Goal: Task Accomplishment & Management: Use online tool/utility

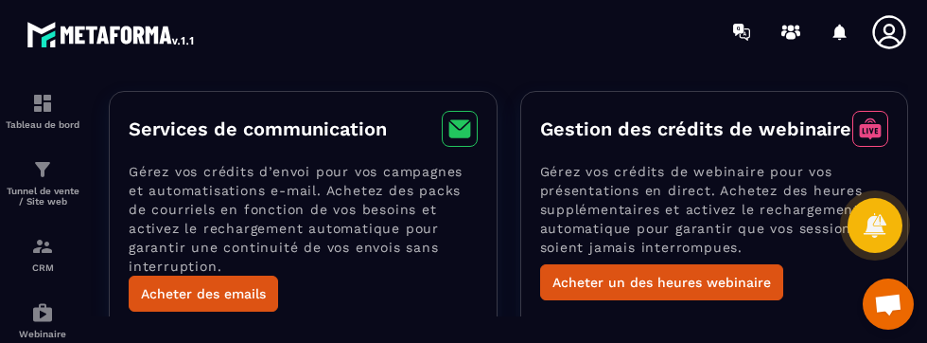
scroll to position [64, 0]
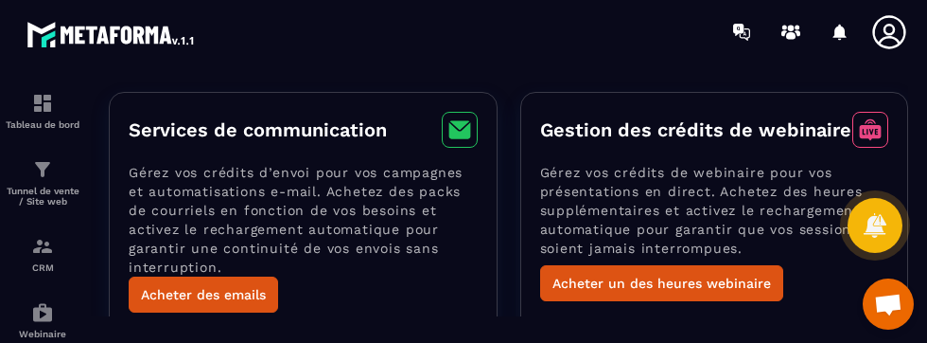
click at [887, 304] on span "Ouvrir le chat" at bounding box center [888, 305] width 30 height 25
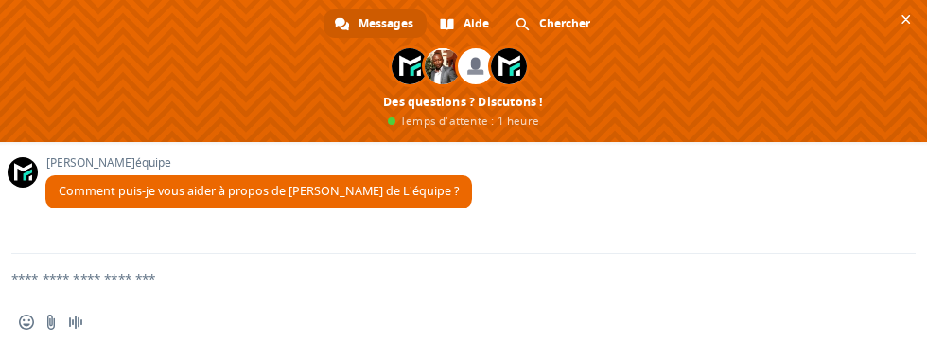
click at [75, 325] on span "Message audio" at bounding box center [75, 321] width 15 height 15
click at [71, 316] on span "Message audio" at bounding box center [75, 321] width 15 height 15
click at [133, 280] on textarea "Entrez votre message..." at bounding box center [440, 277] width 859 height 47
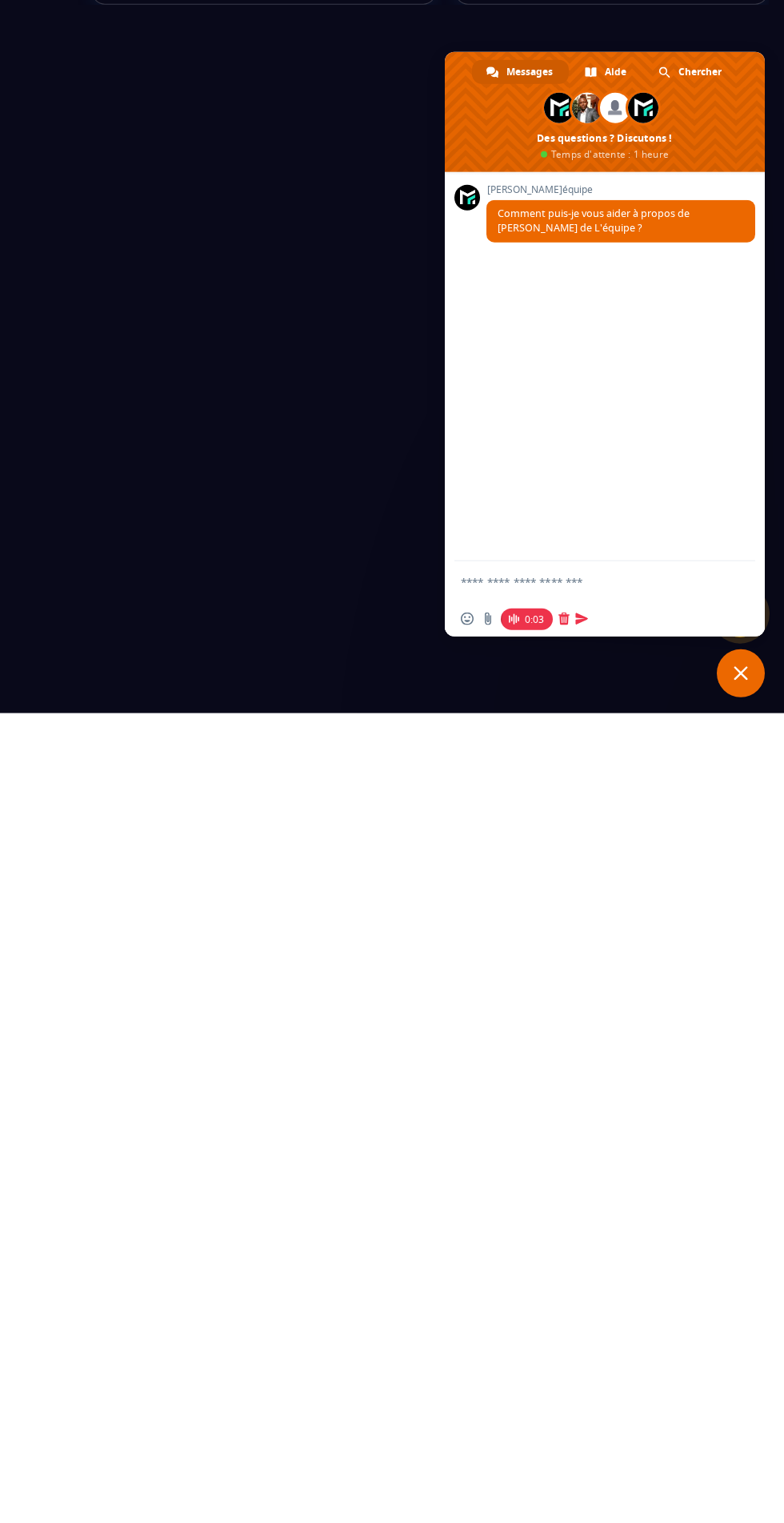
scroll to position [0, 0]
click at [521, 289] on textarea "Entrez votre message..." at bounding box center [589, 1390] width 256 height 40
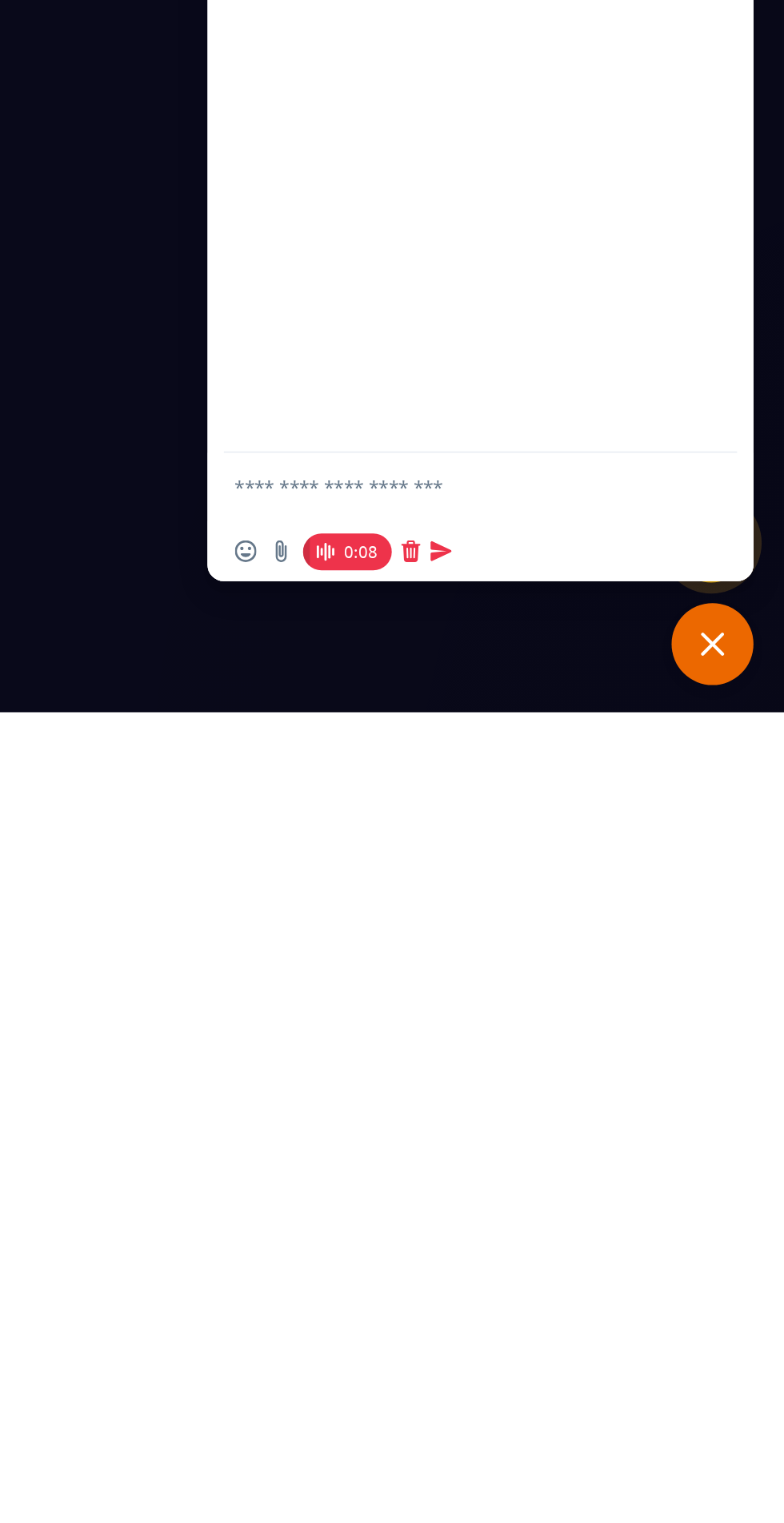
click at [525, 289] on span "0:08" at bounding box center [527, 1429] width 52 height 22
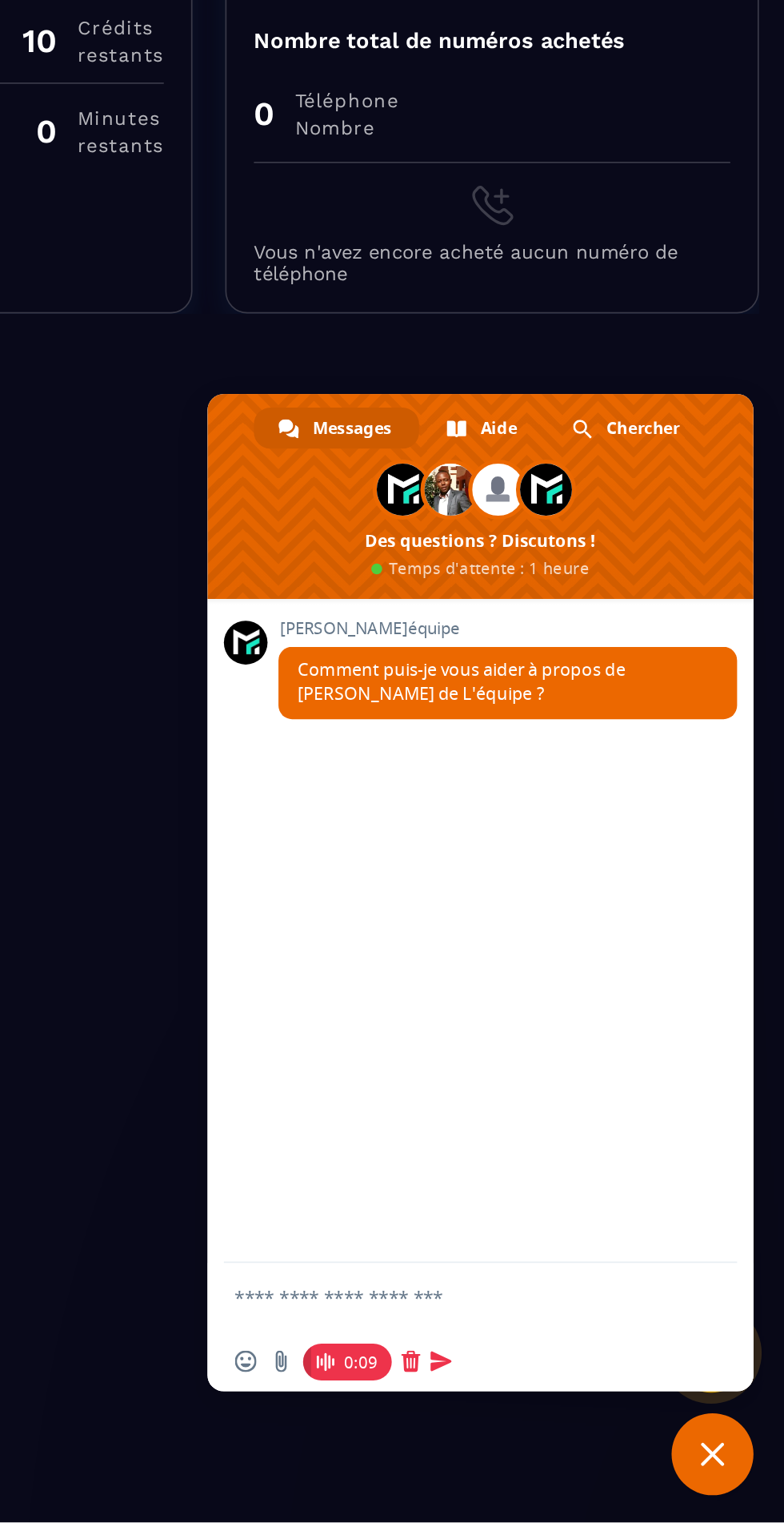
click at [526, 289] on span "0:09" at bounding box center [527, 1429] width 52 height 22
click at [560, 289] on span at bounding box center [564, 1427] width 13 height 13
click at [513, 289] on span "Message audio" at bounding box center [508, 1427] width 13 height 13
click at [613, 289] on textarea "Entrez votre message..." at bounding box center [589, 1390] width 256 height 40
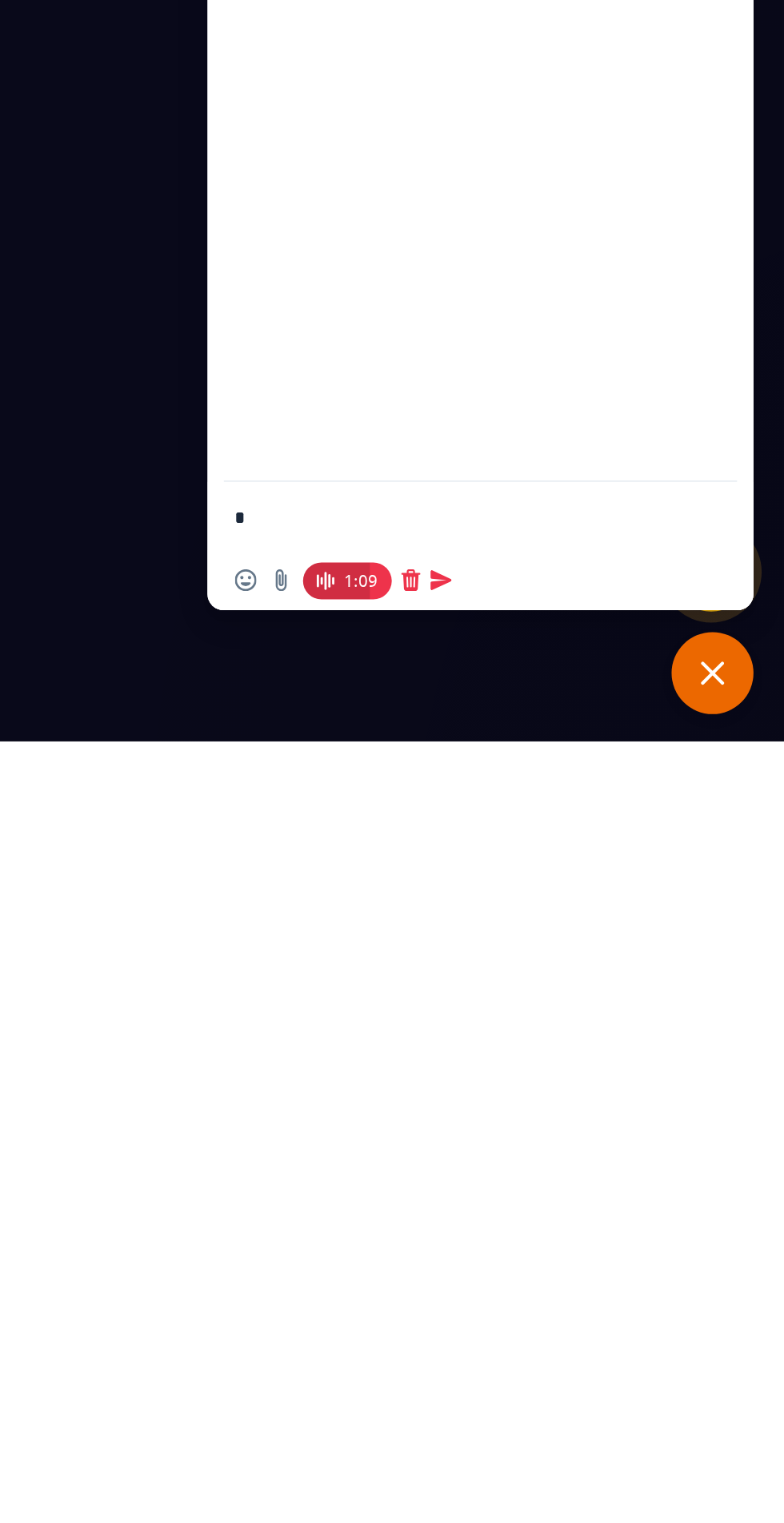
scroll to position [122, 0]
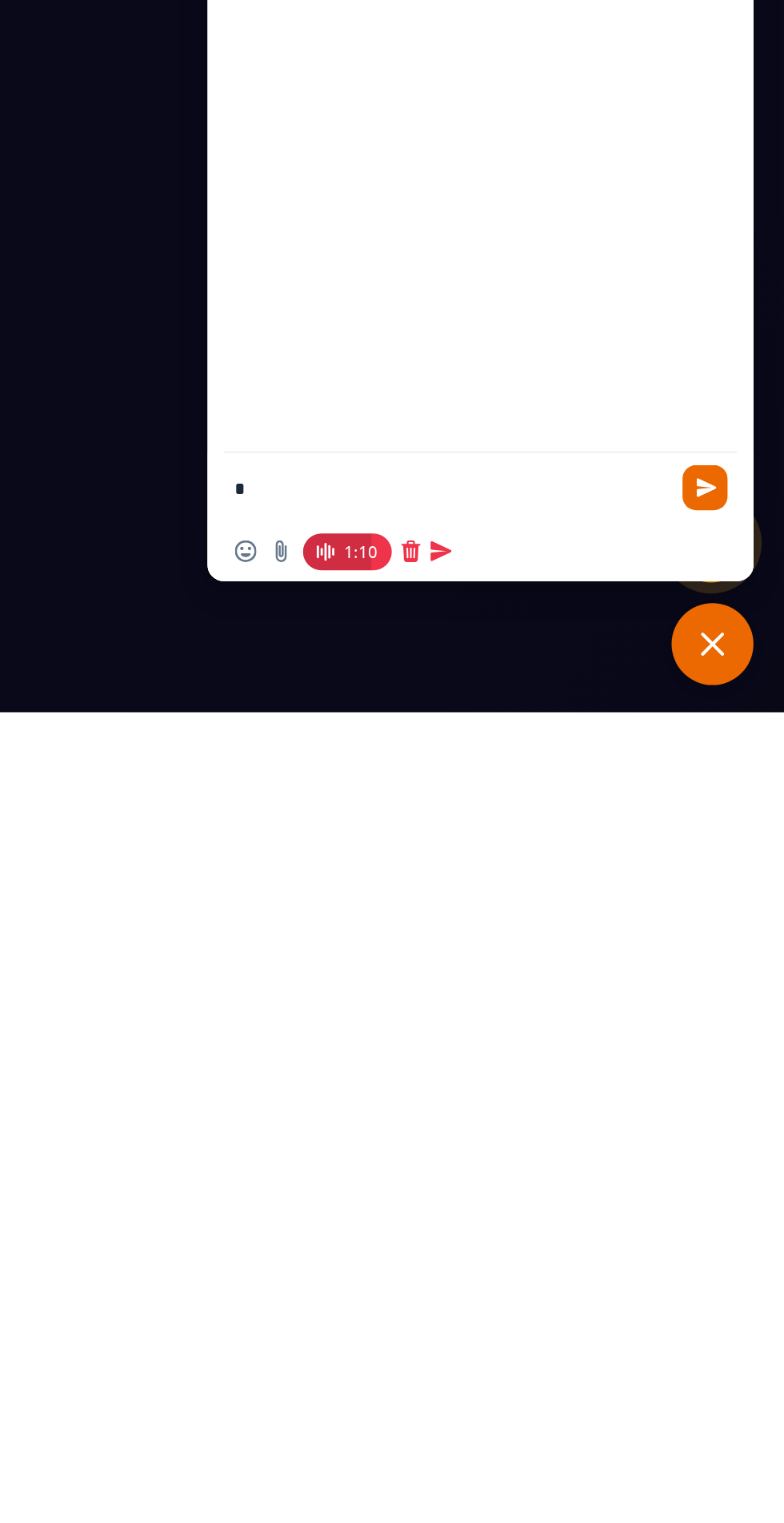
type textarea "*"
click at [587, 289] on span at bounding box center [581, 1427] width 13 height 13
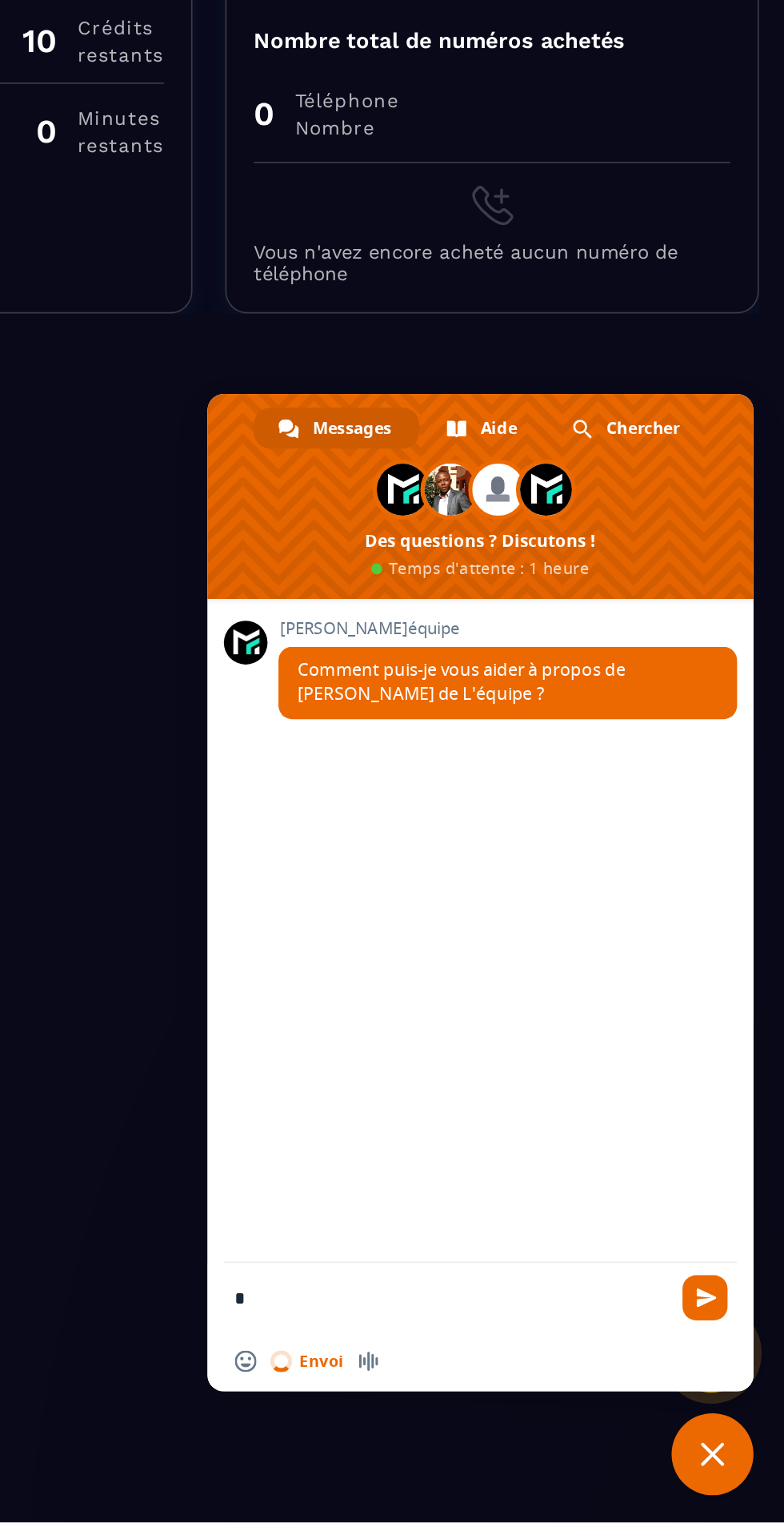
click at [508, 289] on textarea "*" at bounding box center [589, 1390] width 256 height 40
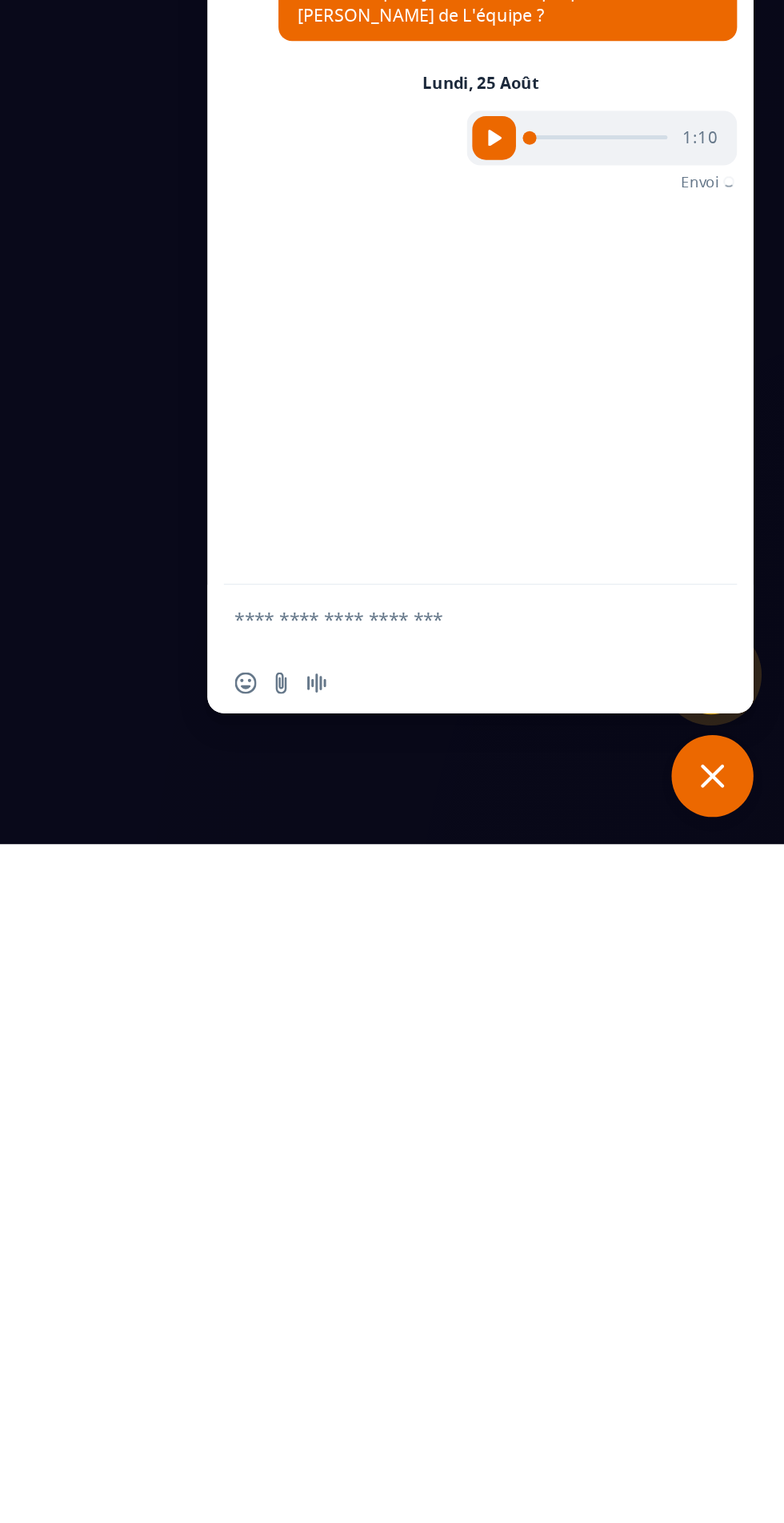
scroll to position [121, 0]
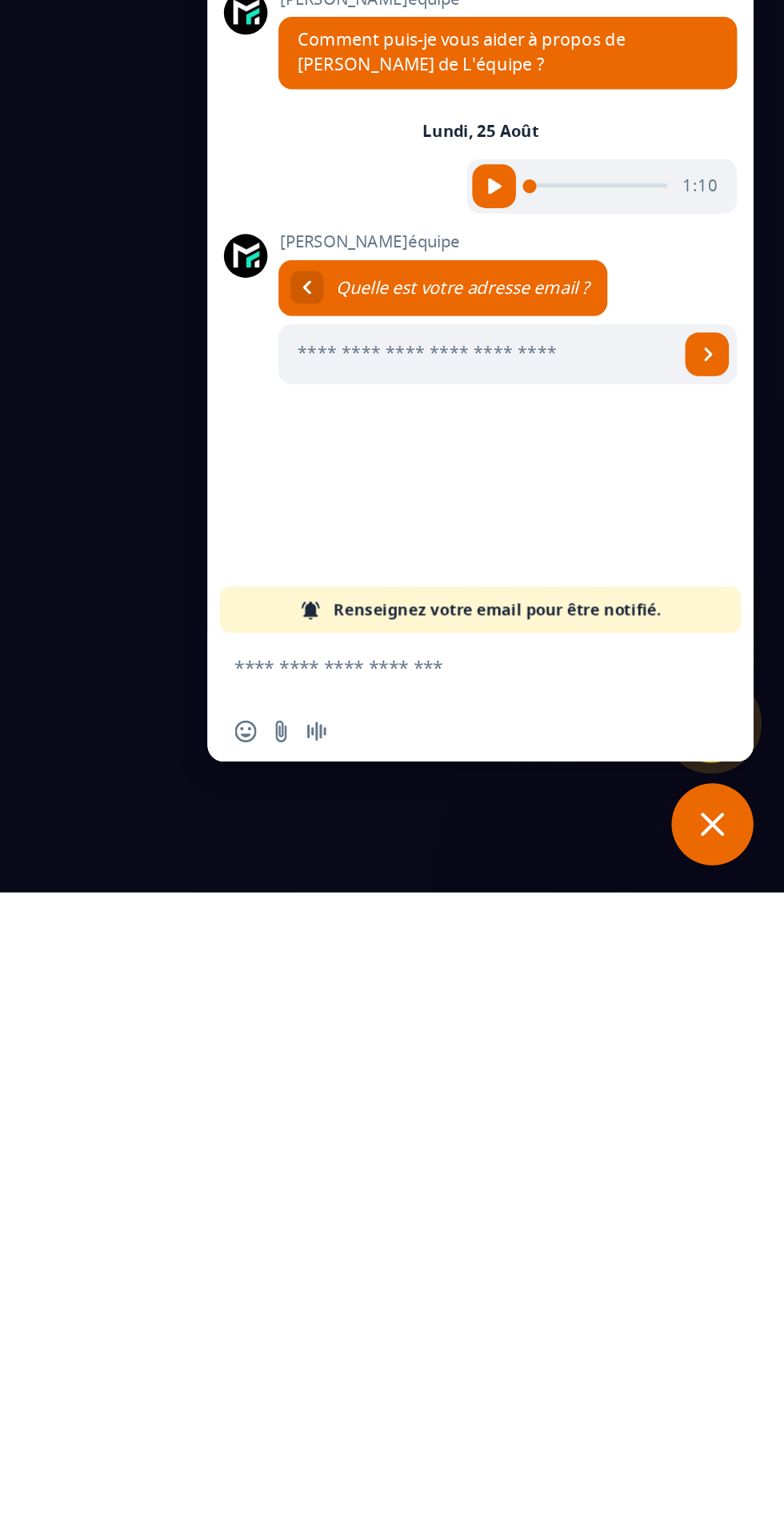
click at [551, 289] on input "Entrez votre adresse email..." at bounding box center [603, 1207] width 233 height 36
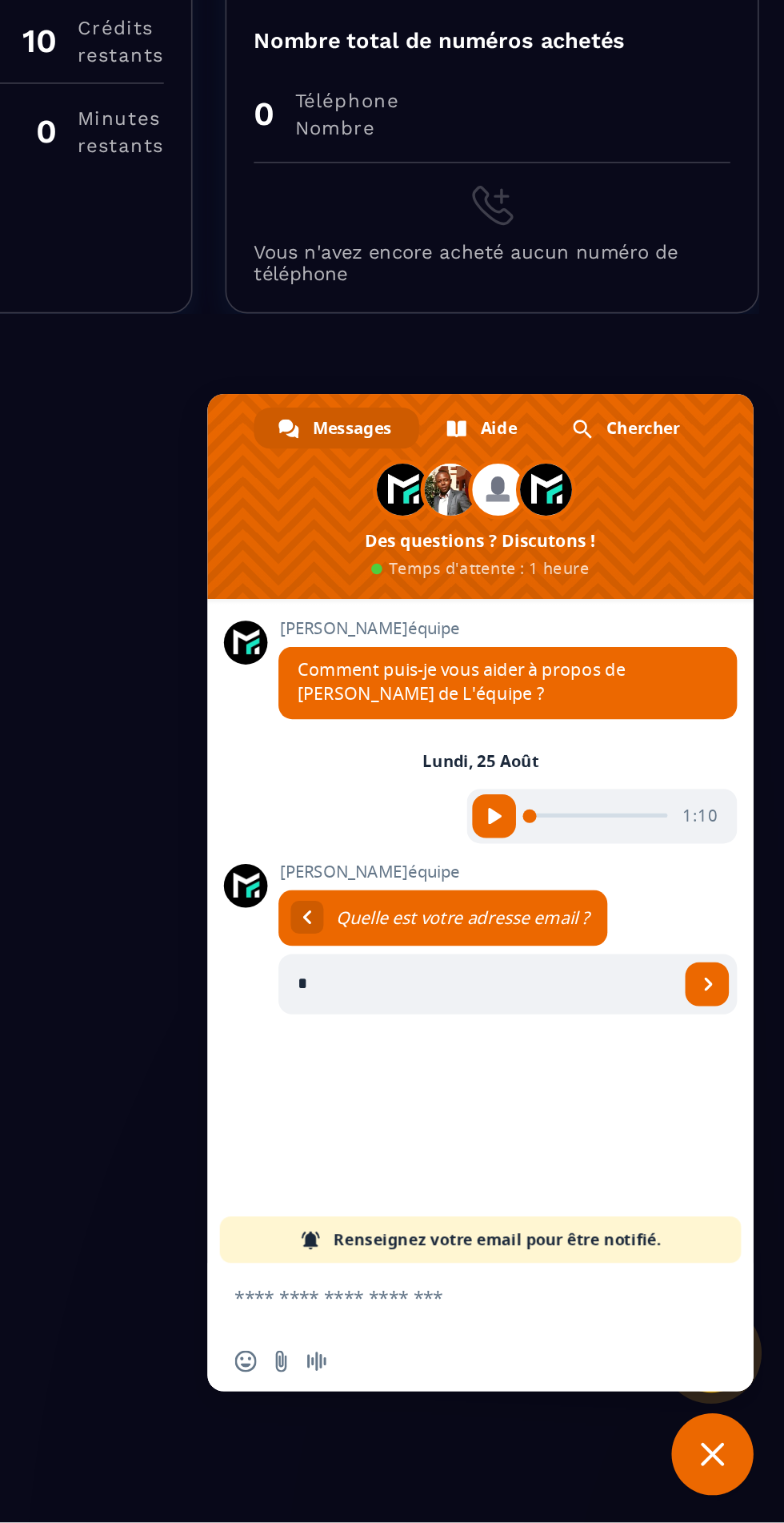
type input "**********"
click at [735, 289] on span "Envoyer" at bounding box center [738, 1207] width 8 height 8
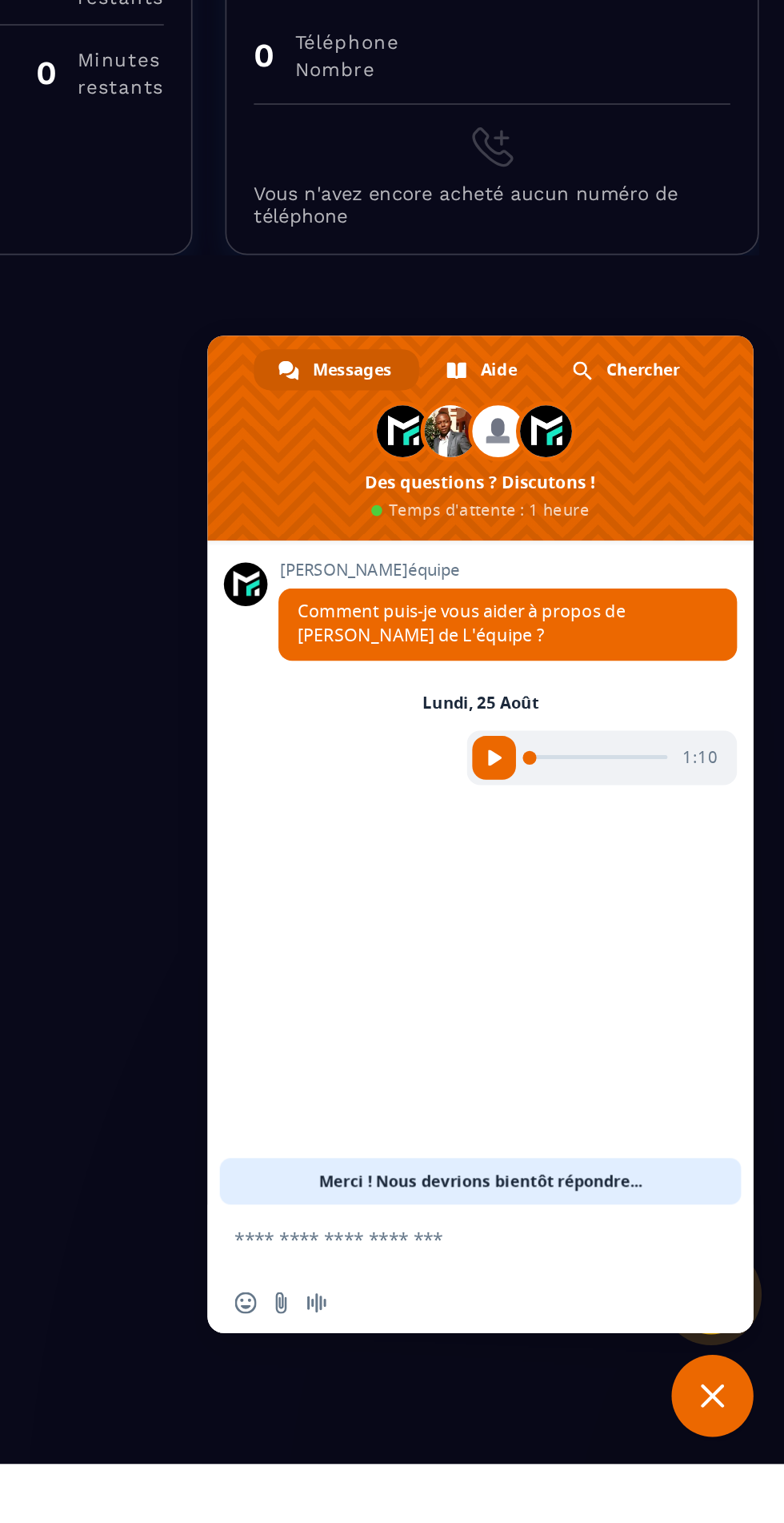
scroll to position [0, 0]
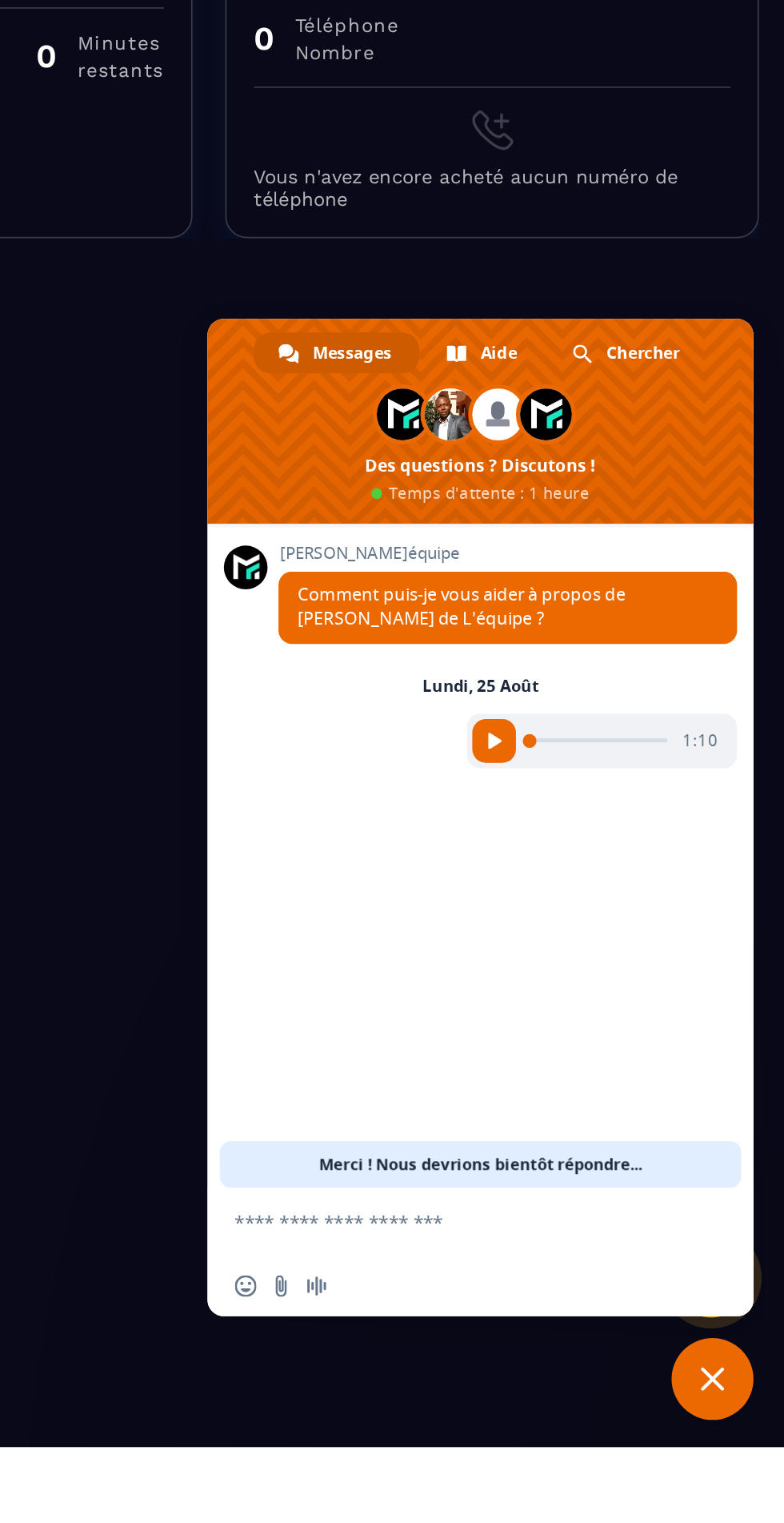
click at [743, 289] on span "Fermer le chat" at bounding box center [741, 1482] width 14 height 14
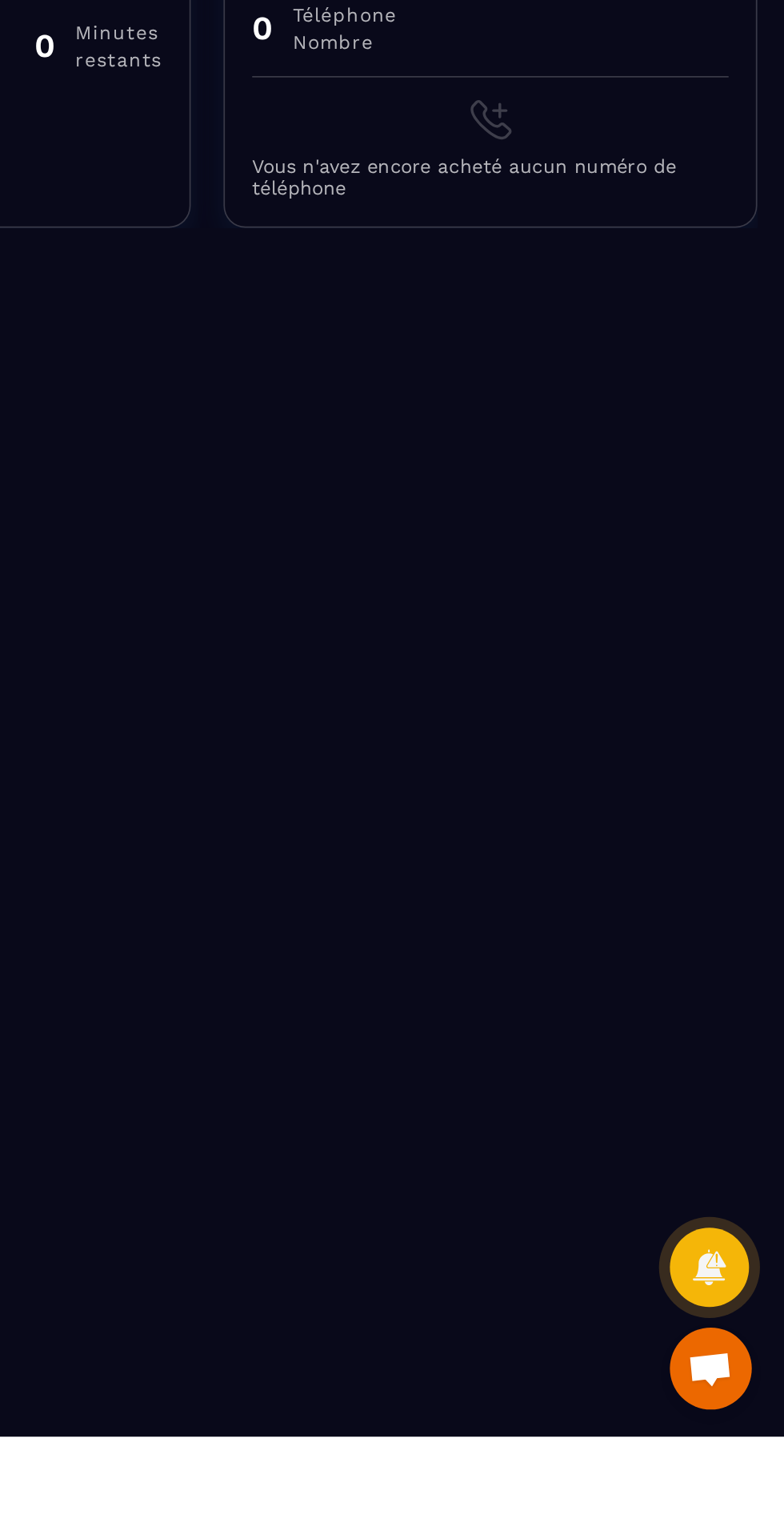
click at [748, 289] on span "Ouvrir le chat" at bounding box center [740, 1484] width 26 height 22
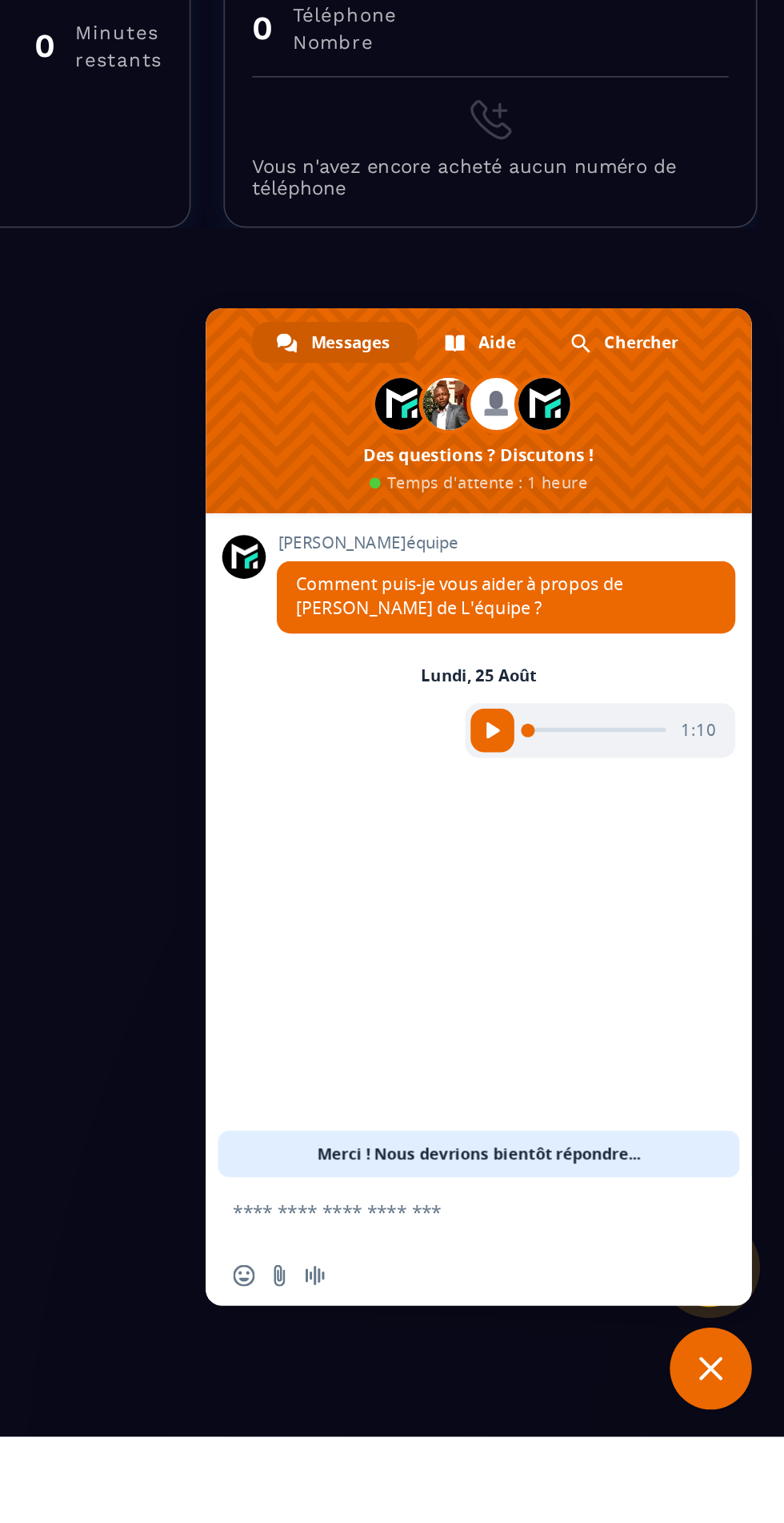
click at [572, 289] on textarea "Entrez votre message..." at bounding box center [589, 1390] width 256 height 40
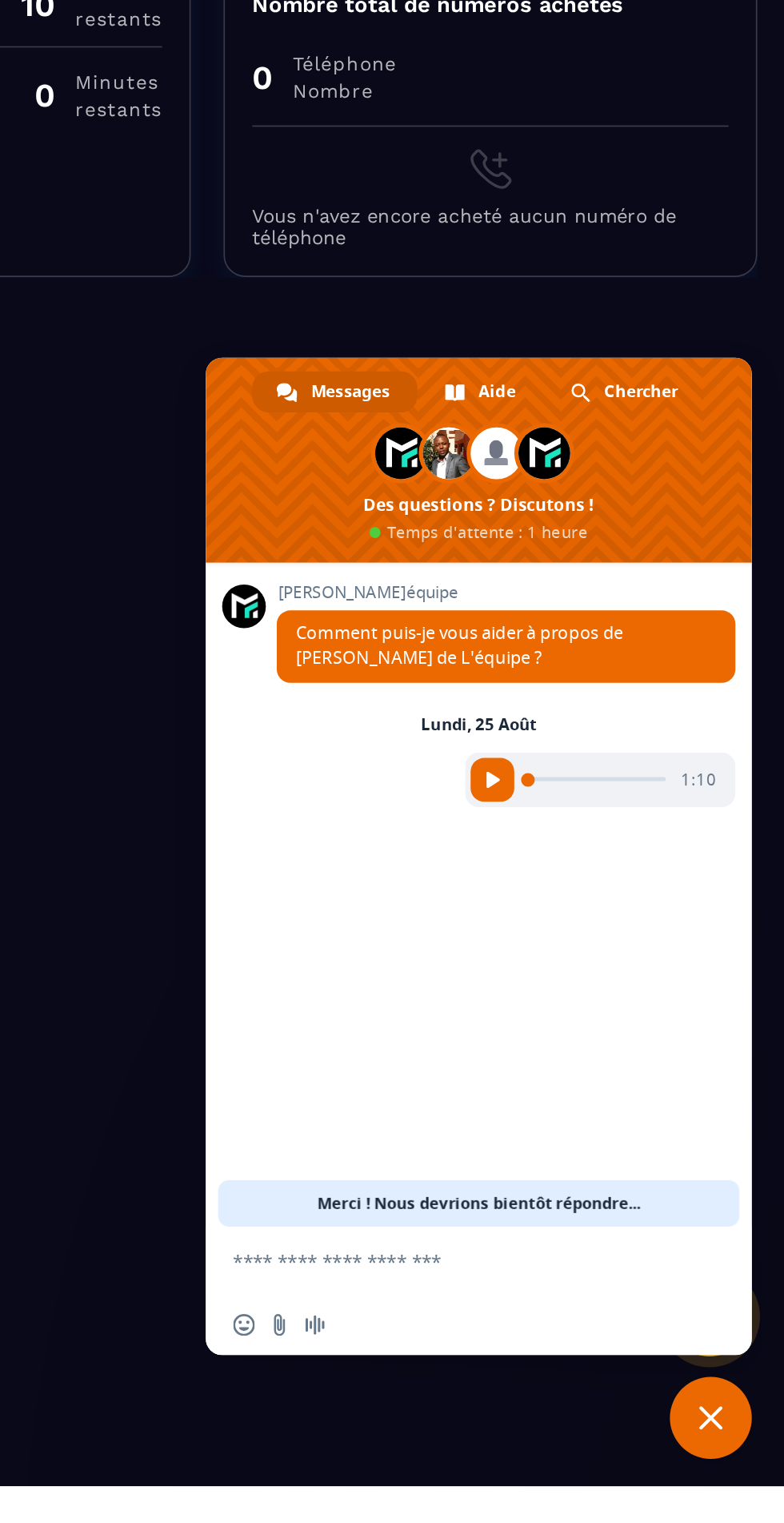
scroll to position [122, 0]
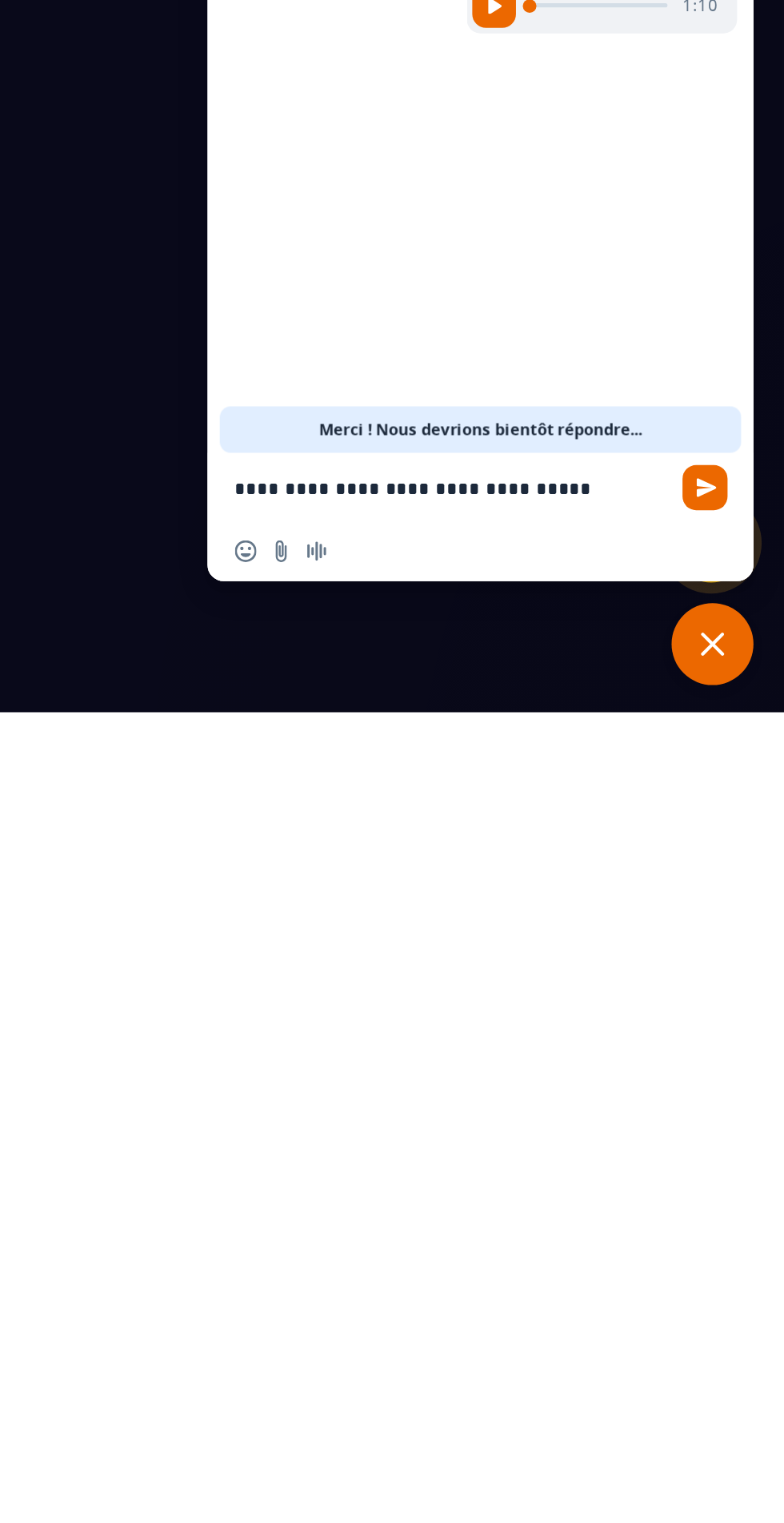
type textarea "**********"
click at [737, 289] on span "Envoyer" at bounding box center [737, 1391] width 12 height 12
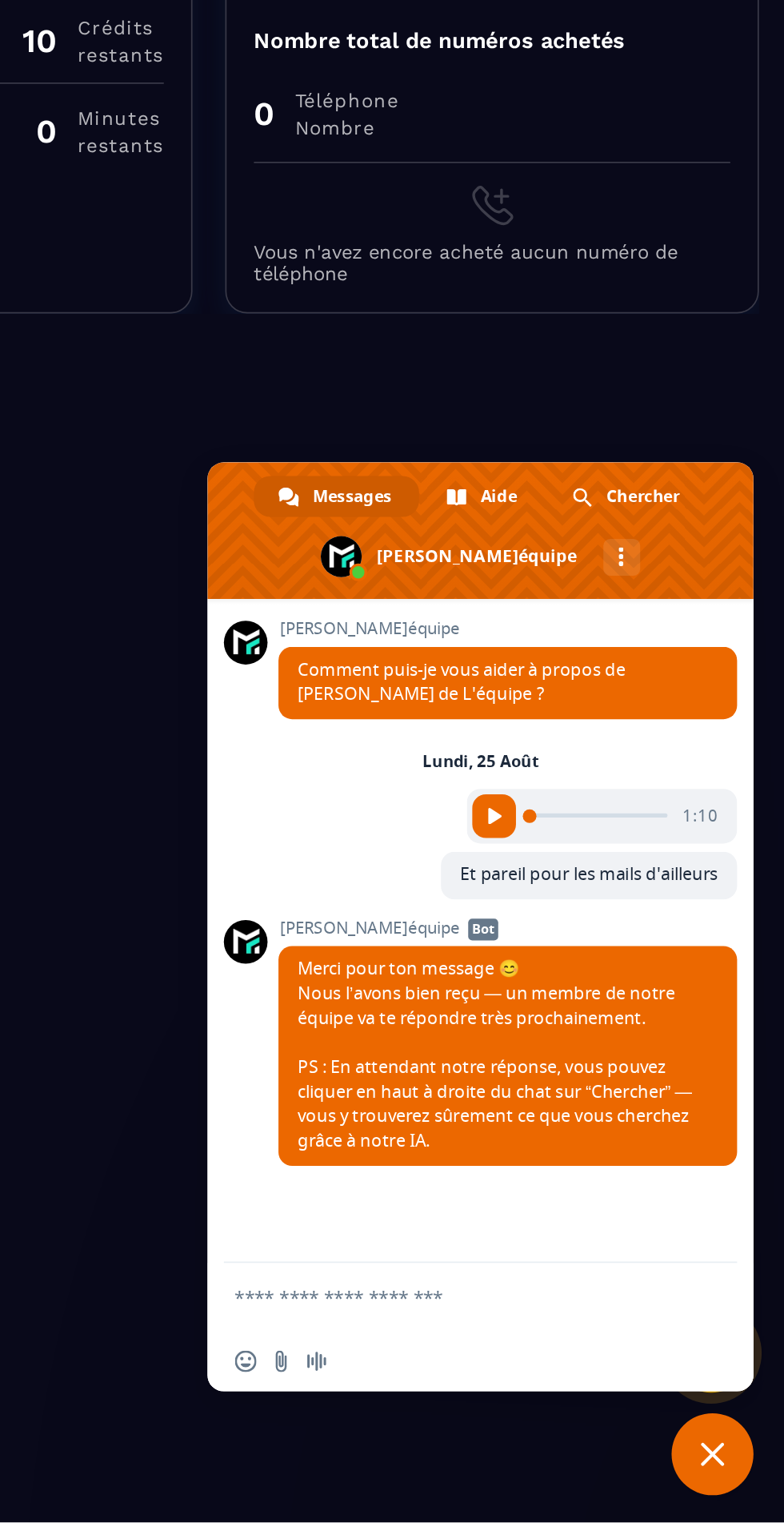
click at [740, 289] on span "Fermer le chat" at bounding box center [741, 1482] width 48 height 48
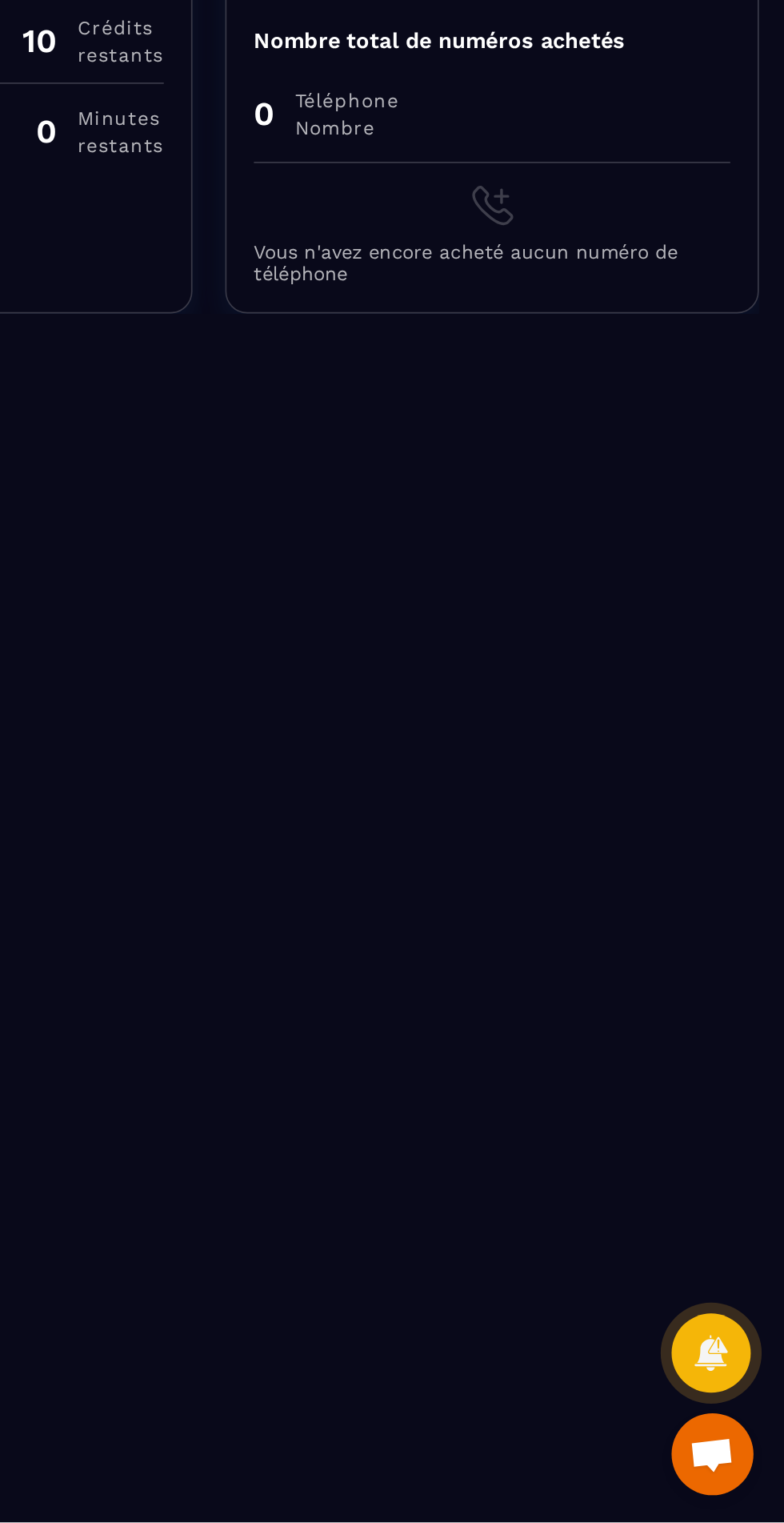
click at [743, 289] on span "Ouvrir le chat" at bounding box center [740, 1484] width 26 height 22
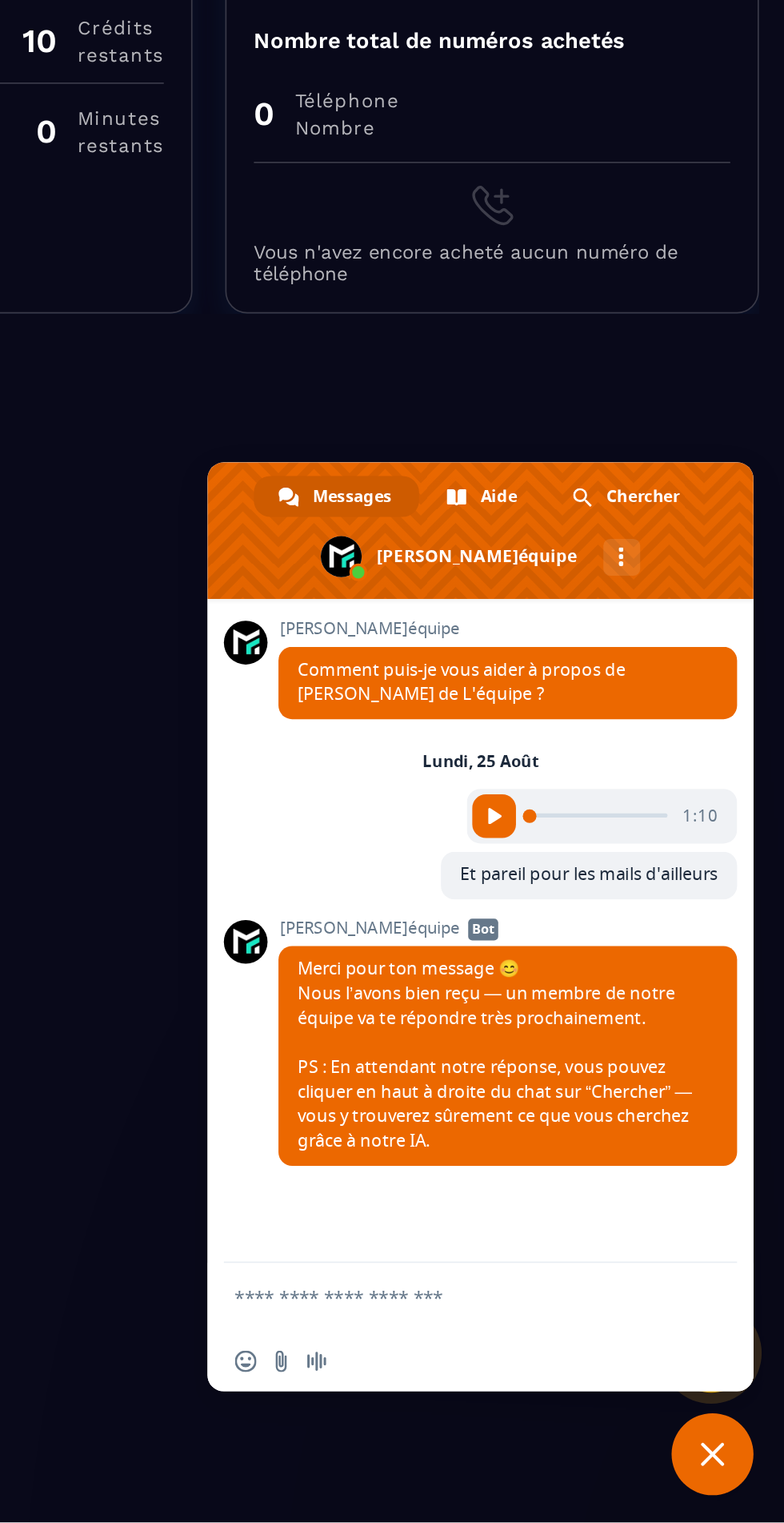
click at [705, 289] on span "Chercher" at bounding box center [699, 921] width 43 height 24
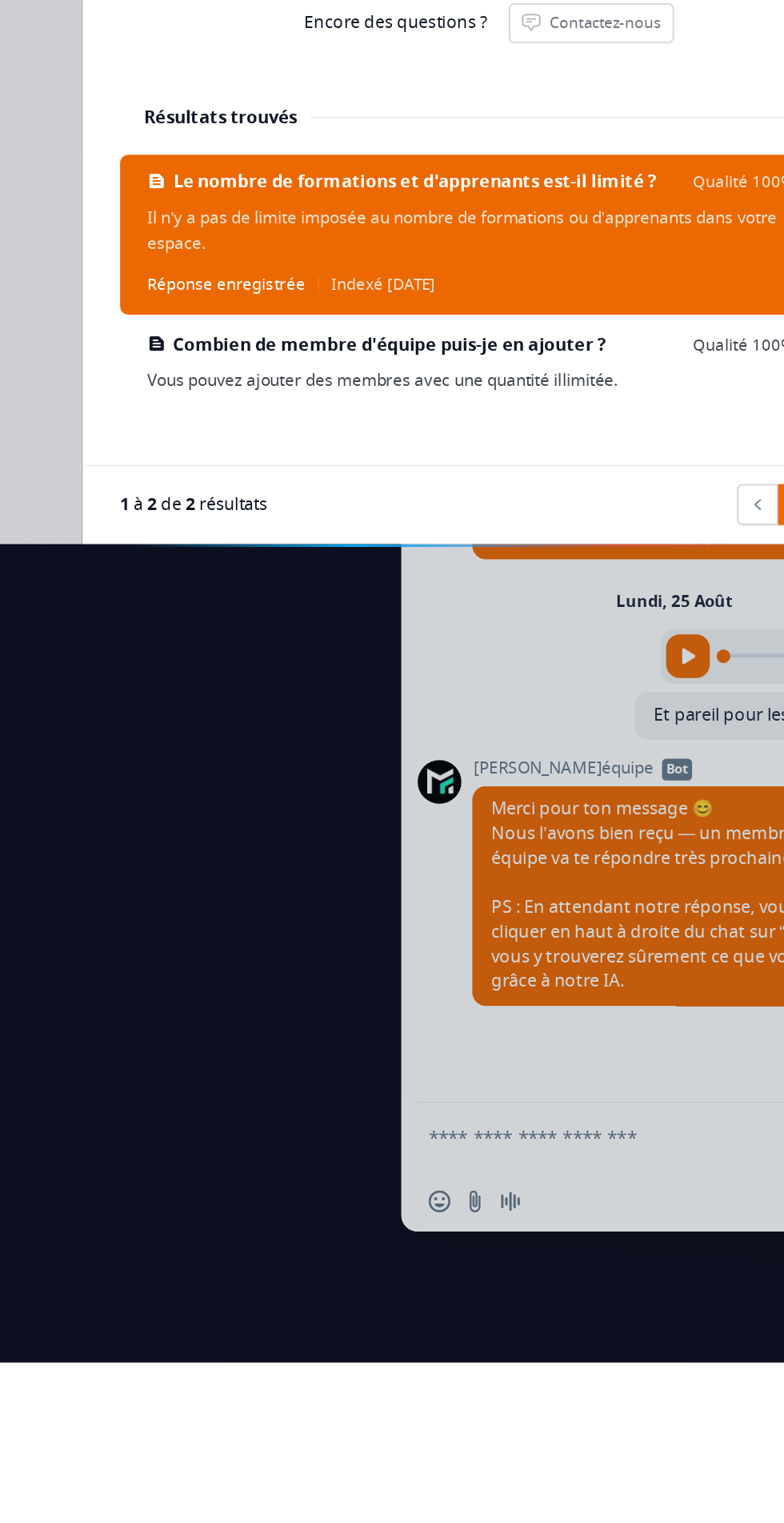
scroll to position [0, 0]
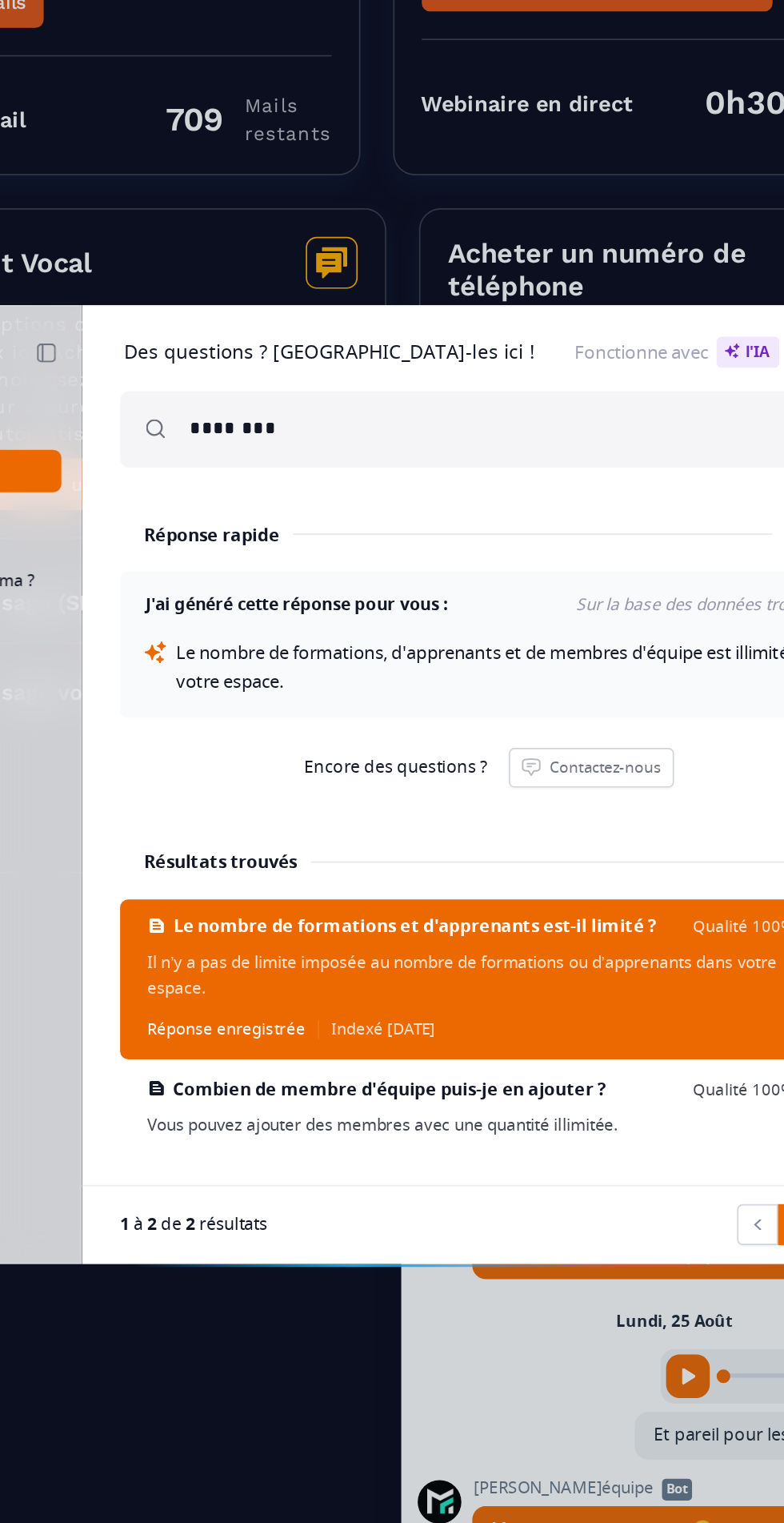
click at [488, 289] on input "********" at bounding box center [510, 553] width 379 height 45
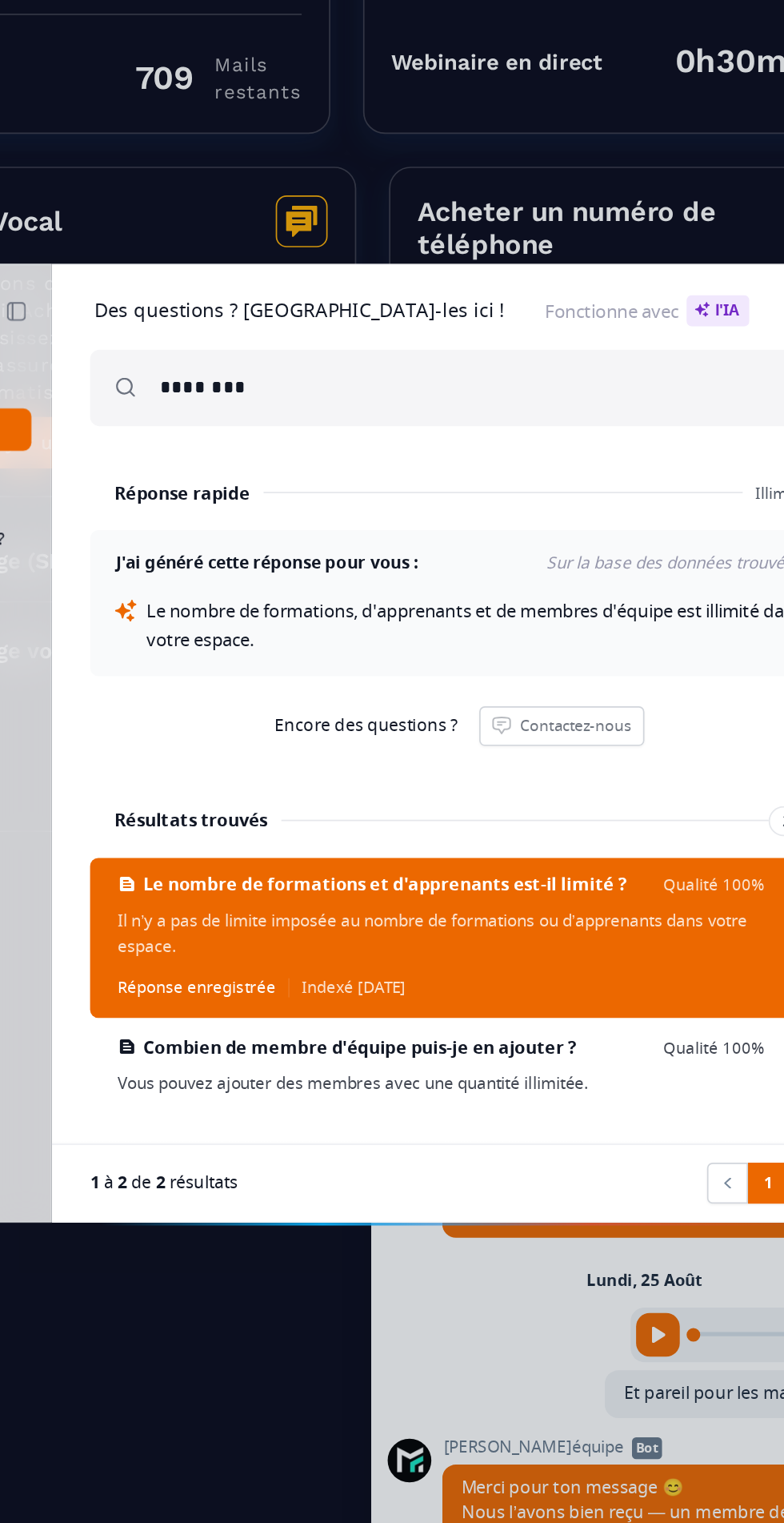
scroll to position [116, 0]
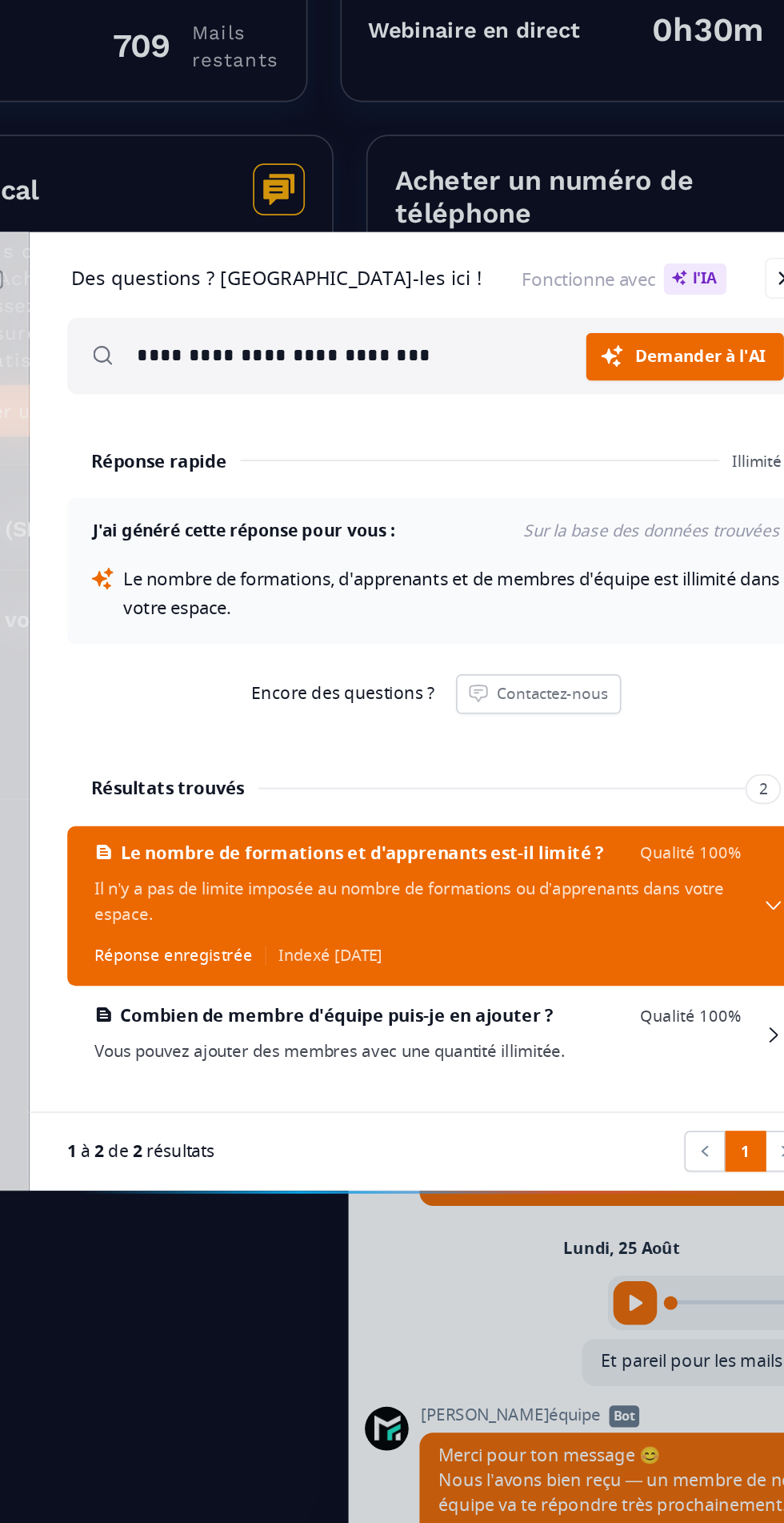
click at [487, 289] on input "**********" at bounding box center [452, 553] width 263 height 45
click at [380, 289] on input "**********" at bounding box center [452, 553] width 263 height 45
click at [381, 289] on input "**********" at bounding box center [452, 553] width 263 height 45
click at [491, 289] on input "**********" at bounding box center [452, 553] width 263 height 45
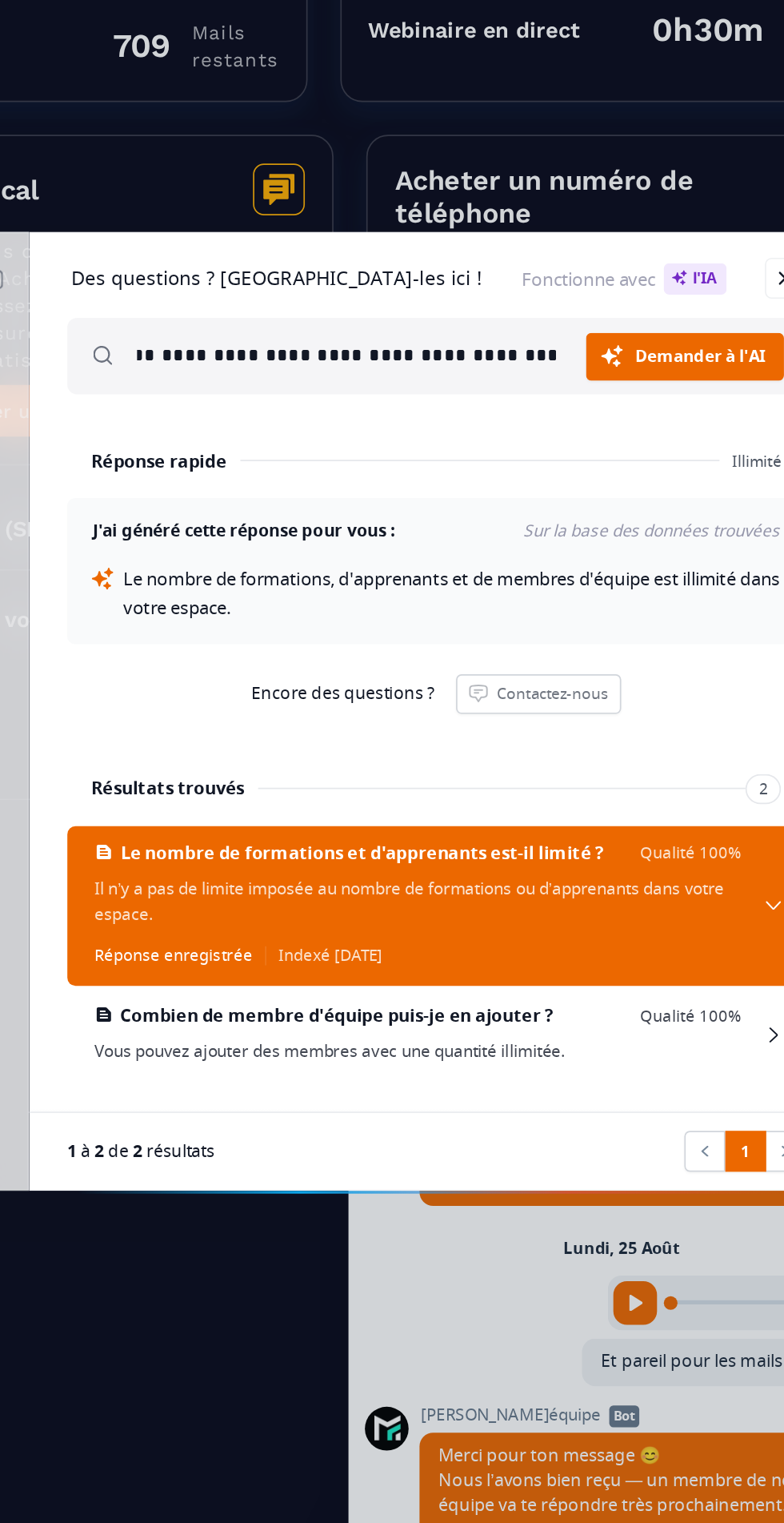
type input "**********"
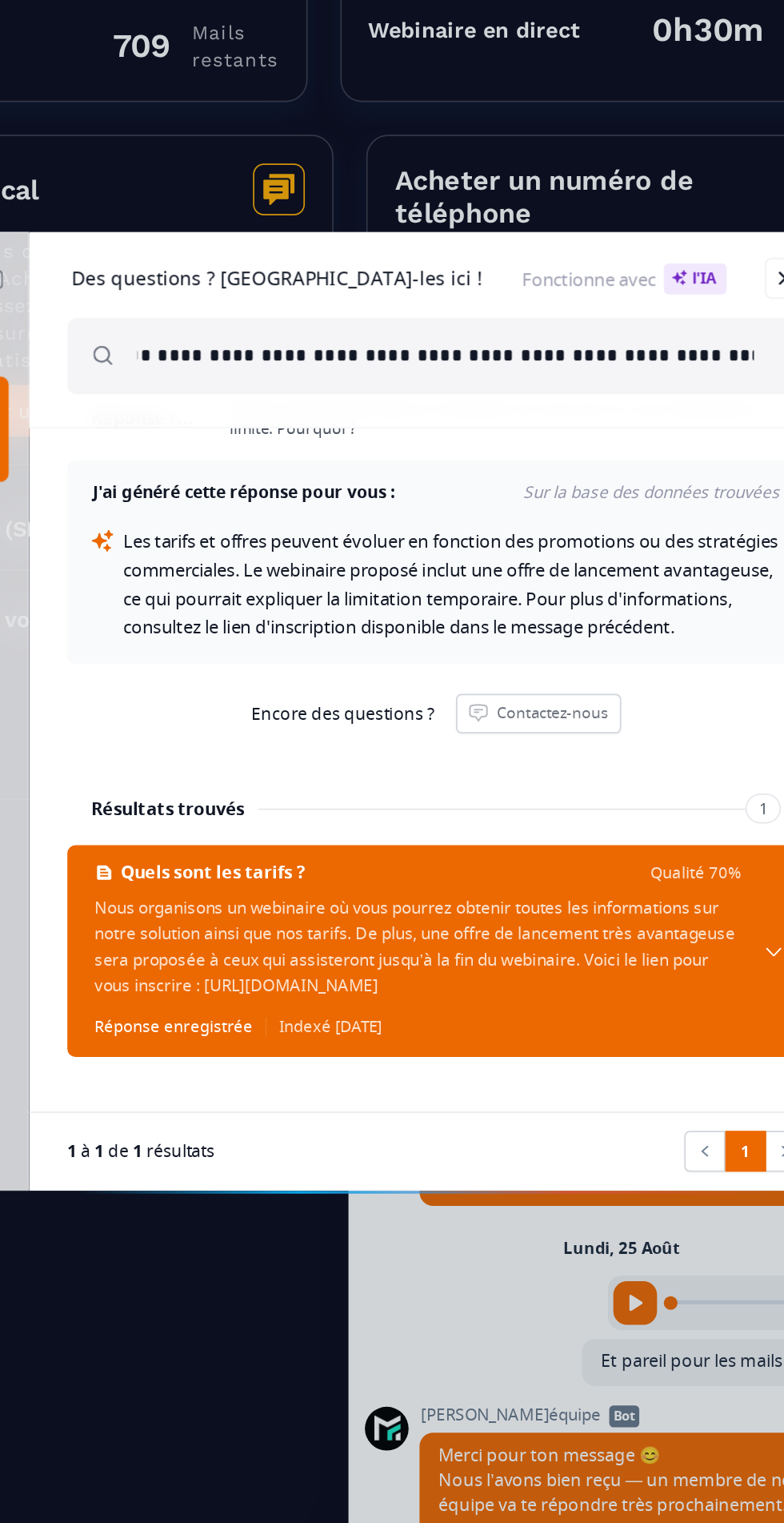
scroll to position [0, 0]
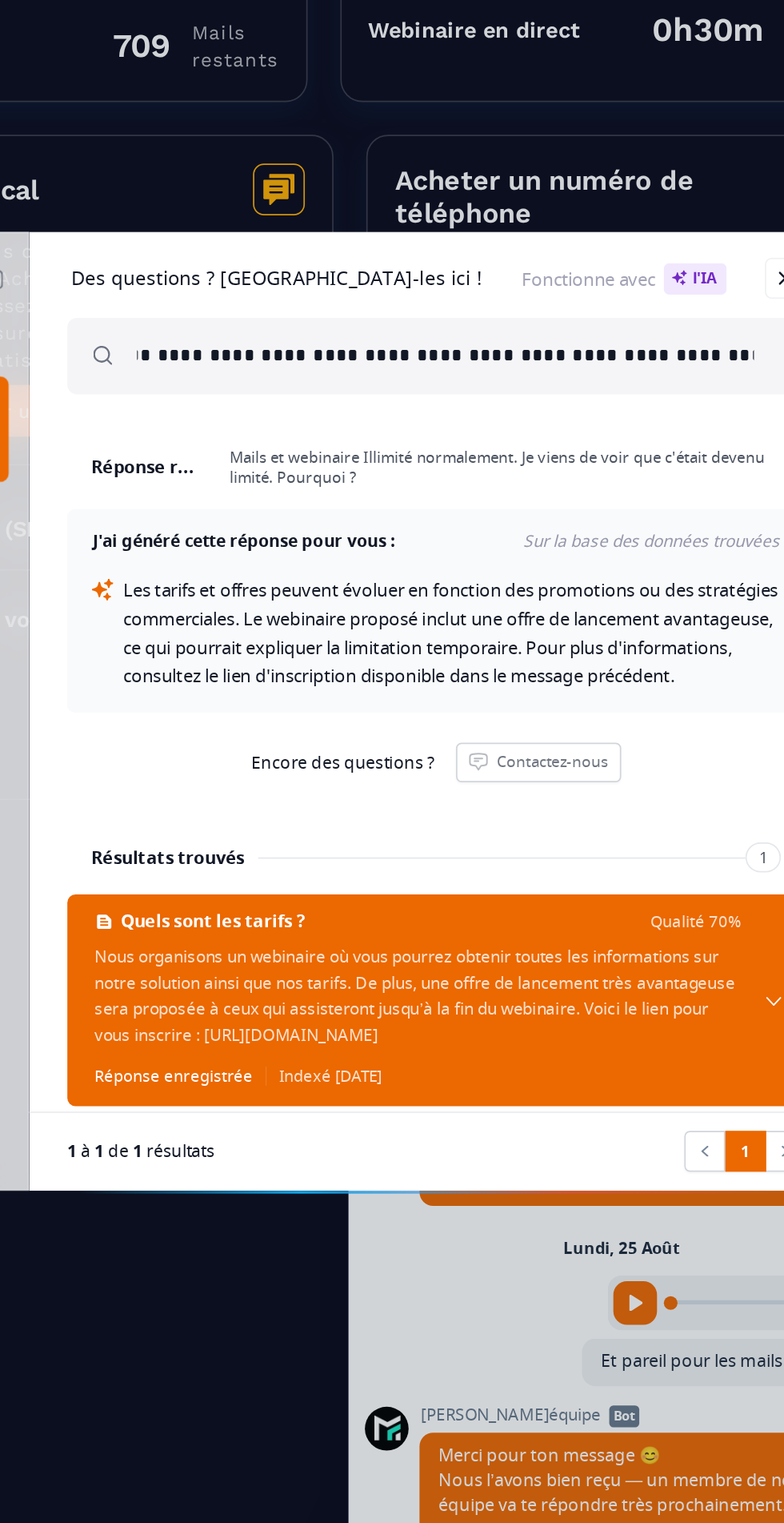
click at [700, 289] on link at bounding box center [701, 509] width 24 height 24
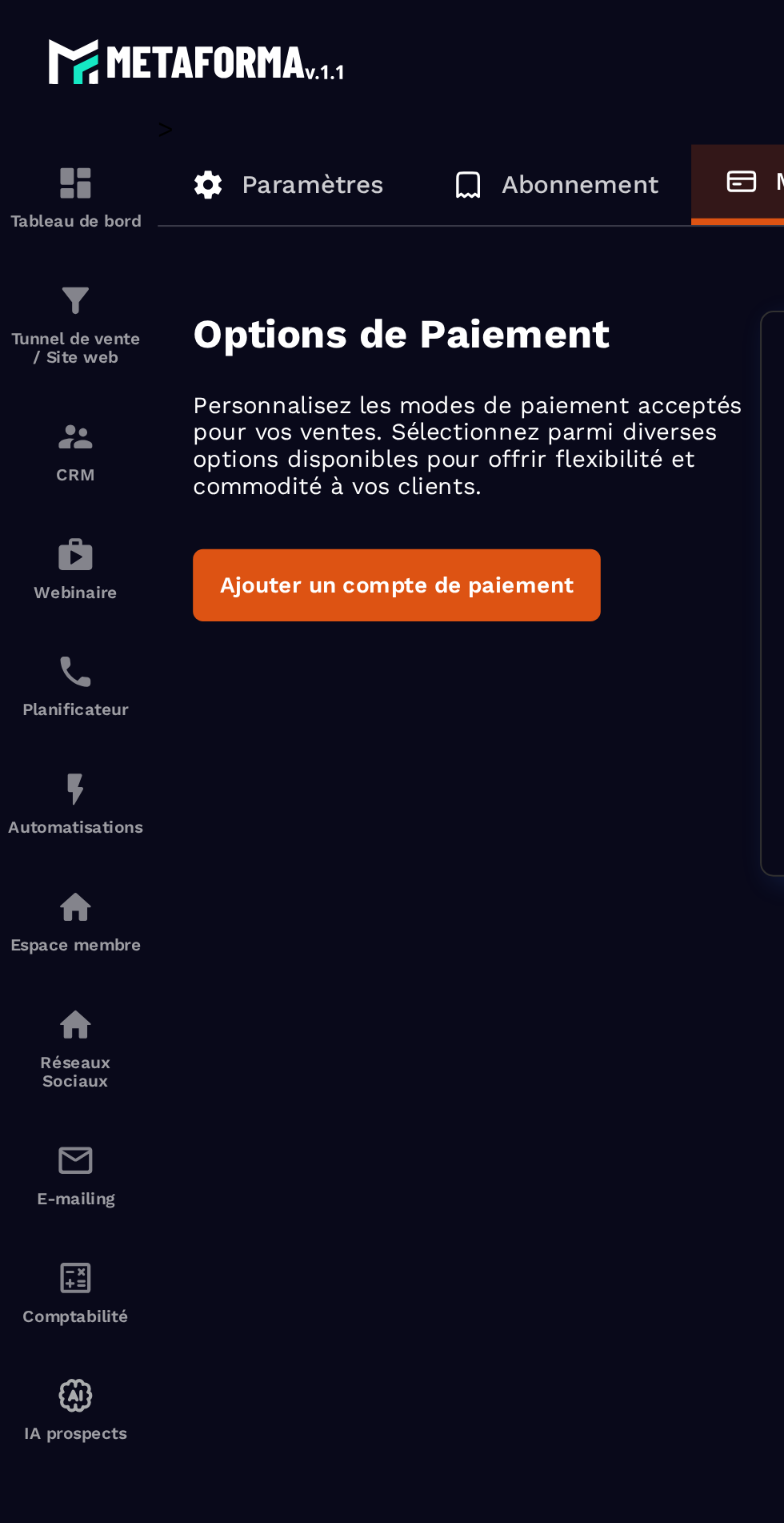
click at [106, 26] on img at bounding box center [94, 29] width 144 height 29
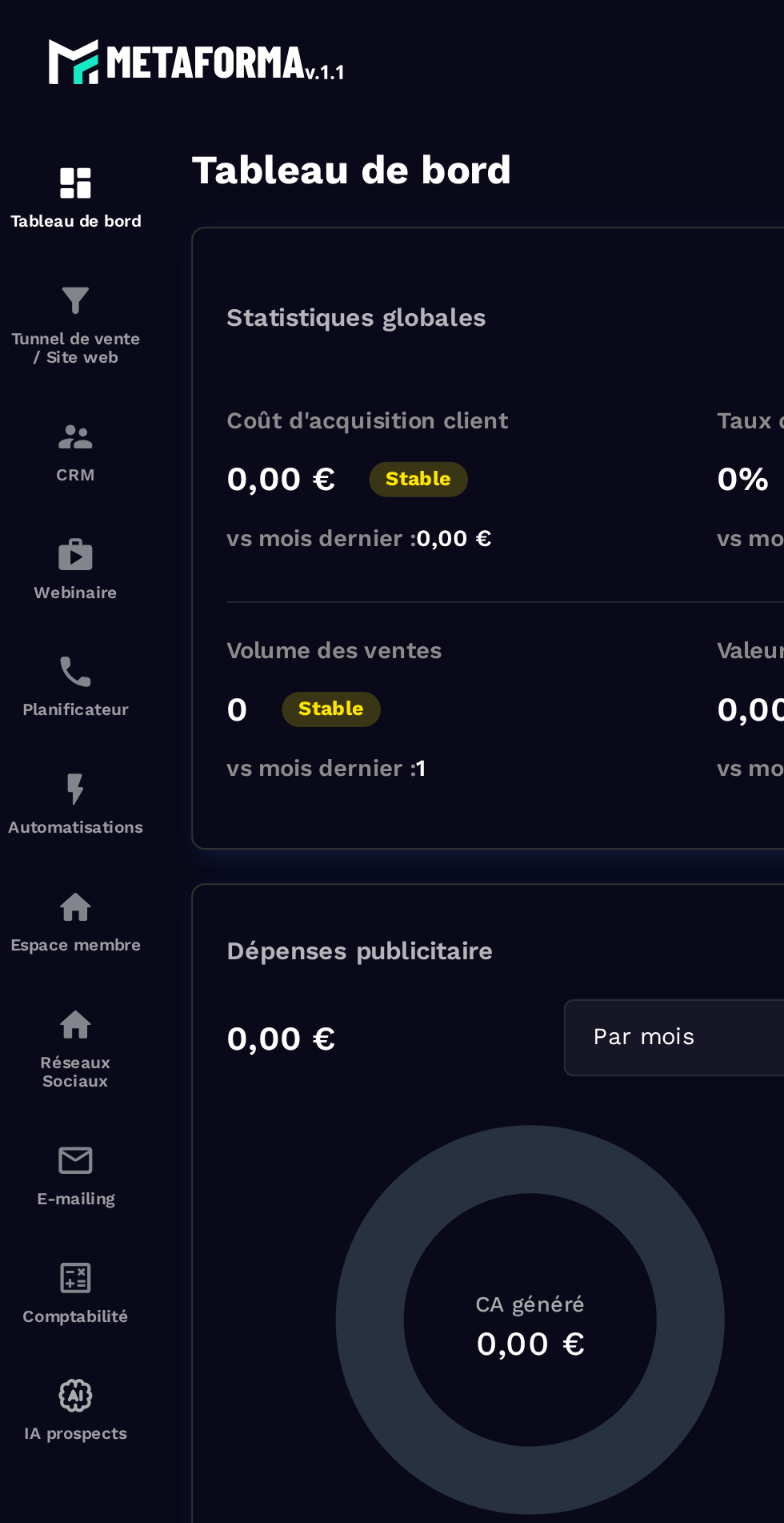
click at [121, 37] on img at bounding box center [94, 29] width 144 height 29
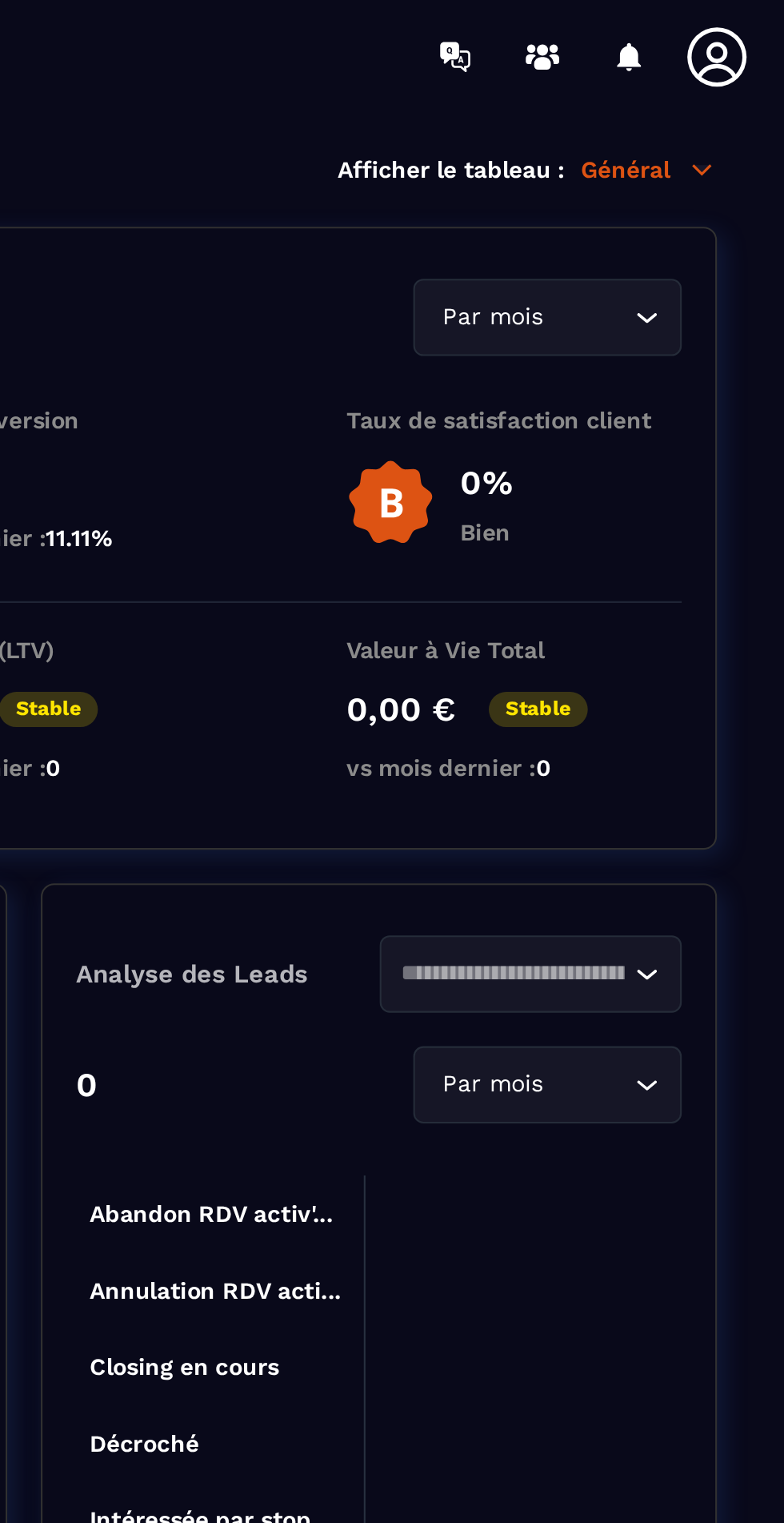
click at [741, 19] on icon at bounding box center [751, 26] width 28 height 28
click at [484, 77] on div "Tableau de bord Afficher le tableau : Général" at bounding box center [422, 80] width 661 height 22
click at [726, 78] on p "Général" at bounding box center [720, 80] width 65 height 14
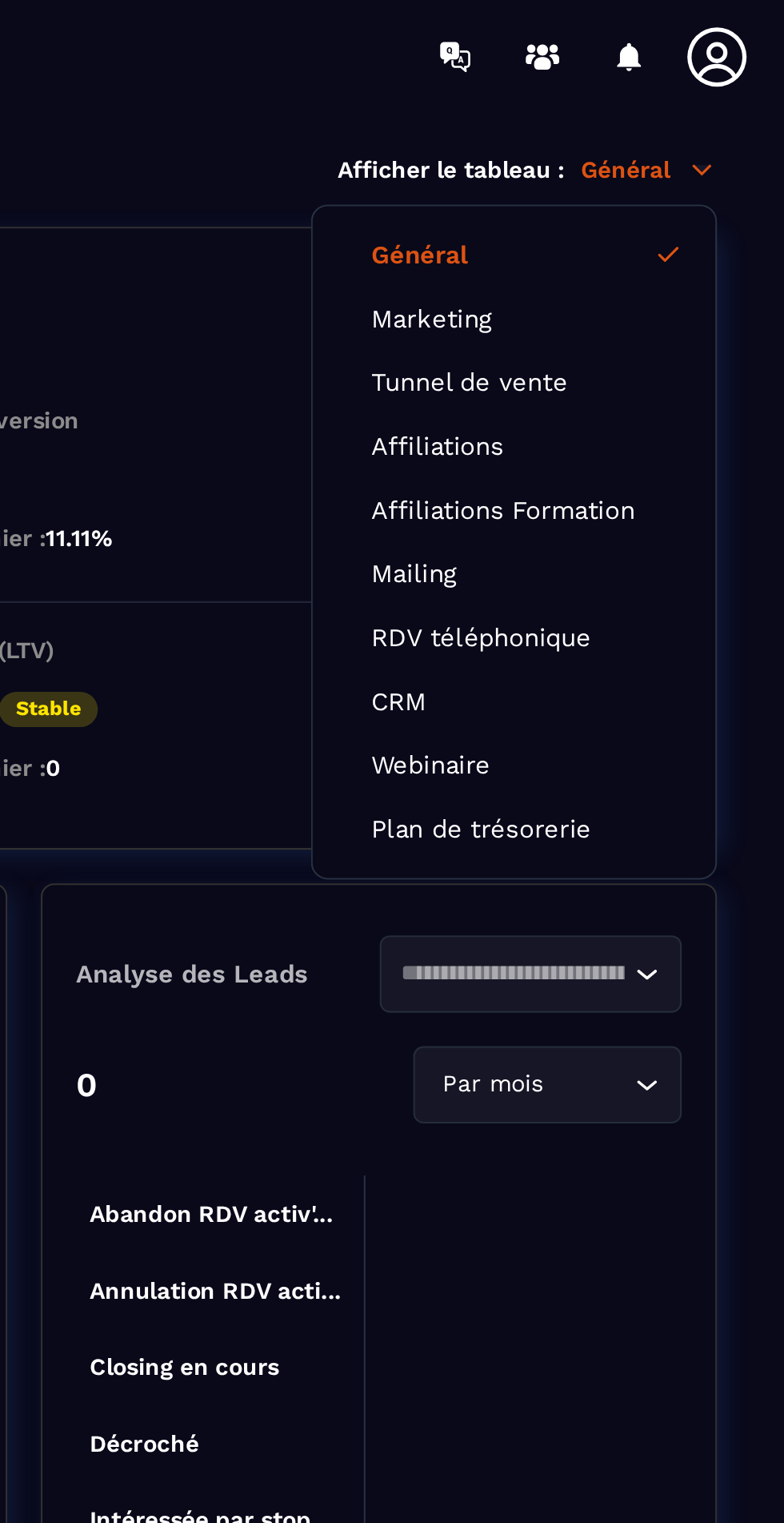
click at [715, 80] on p "Général" at bounding box center [720, 80] width 65 height 14
click at [638, 215] on link "Affiliations" at bounding box center [655, 212] width 136 height 14
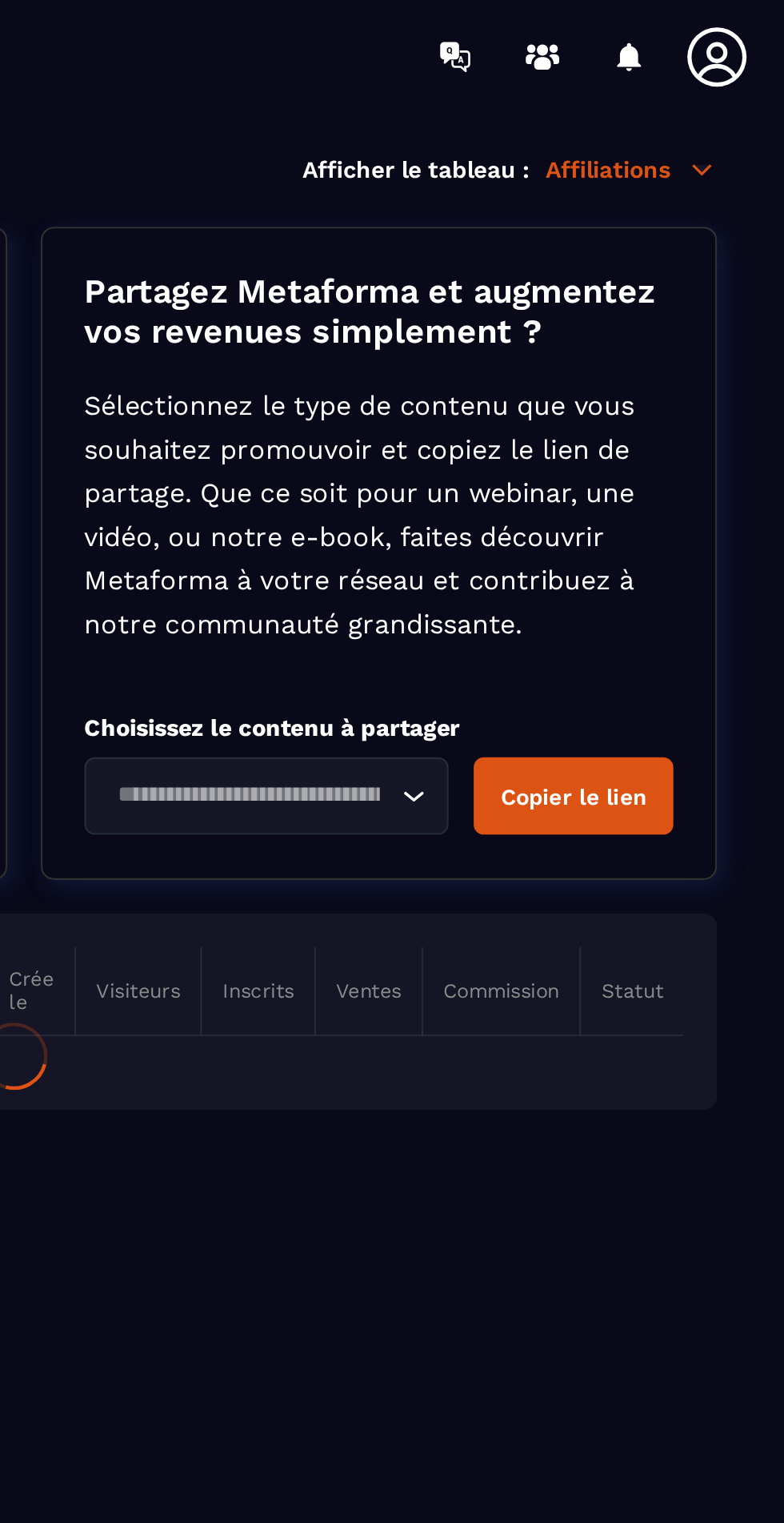
click at [594, 289] on input "Search for option" at bounding box center [529, 379] width 137 height 18
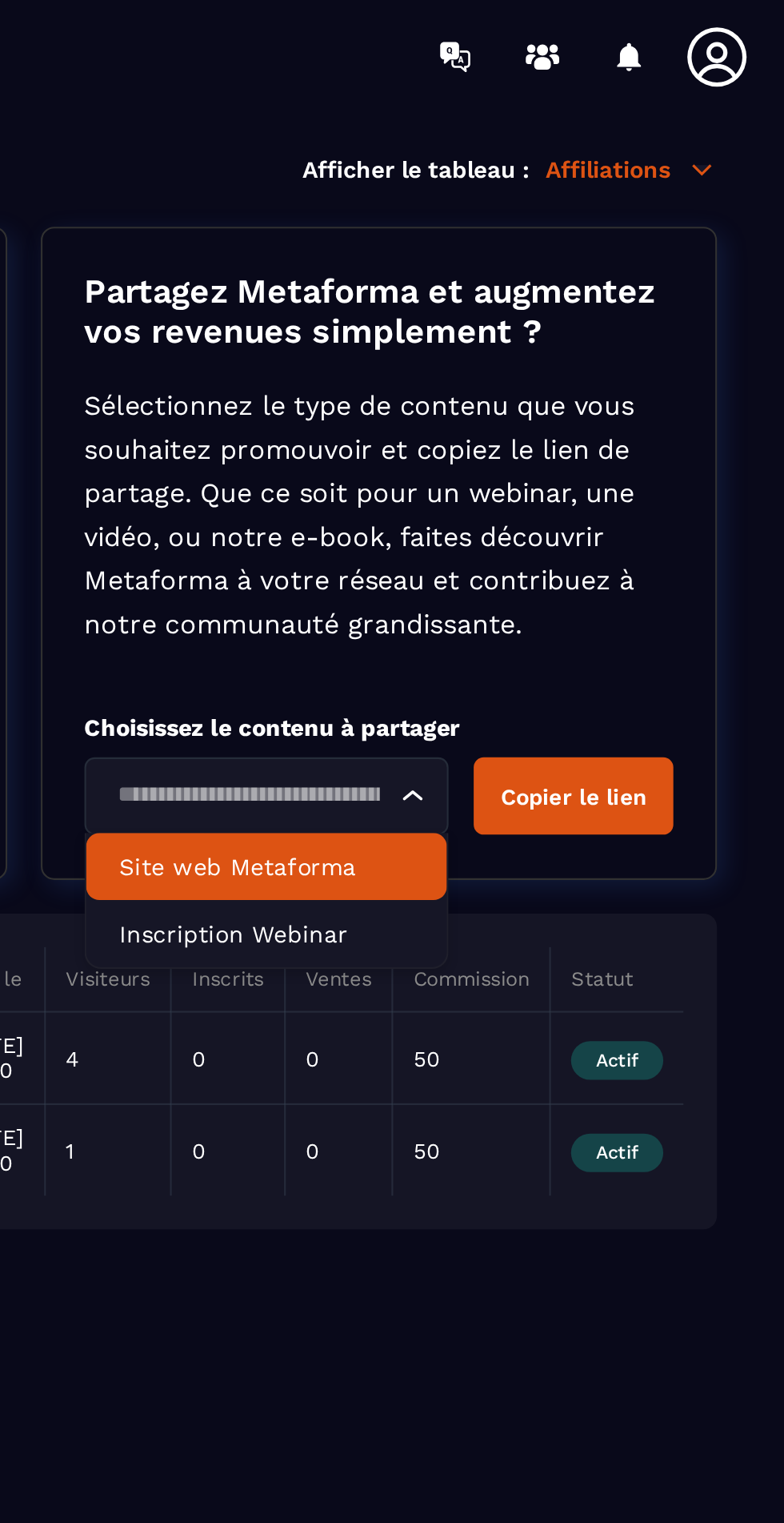
click at [580, 289] on p "Site web Metaforma" at bounding box center [538, 413] width 140 height 16
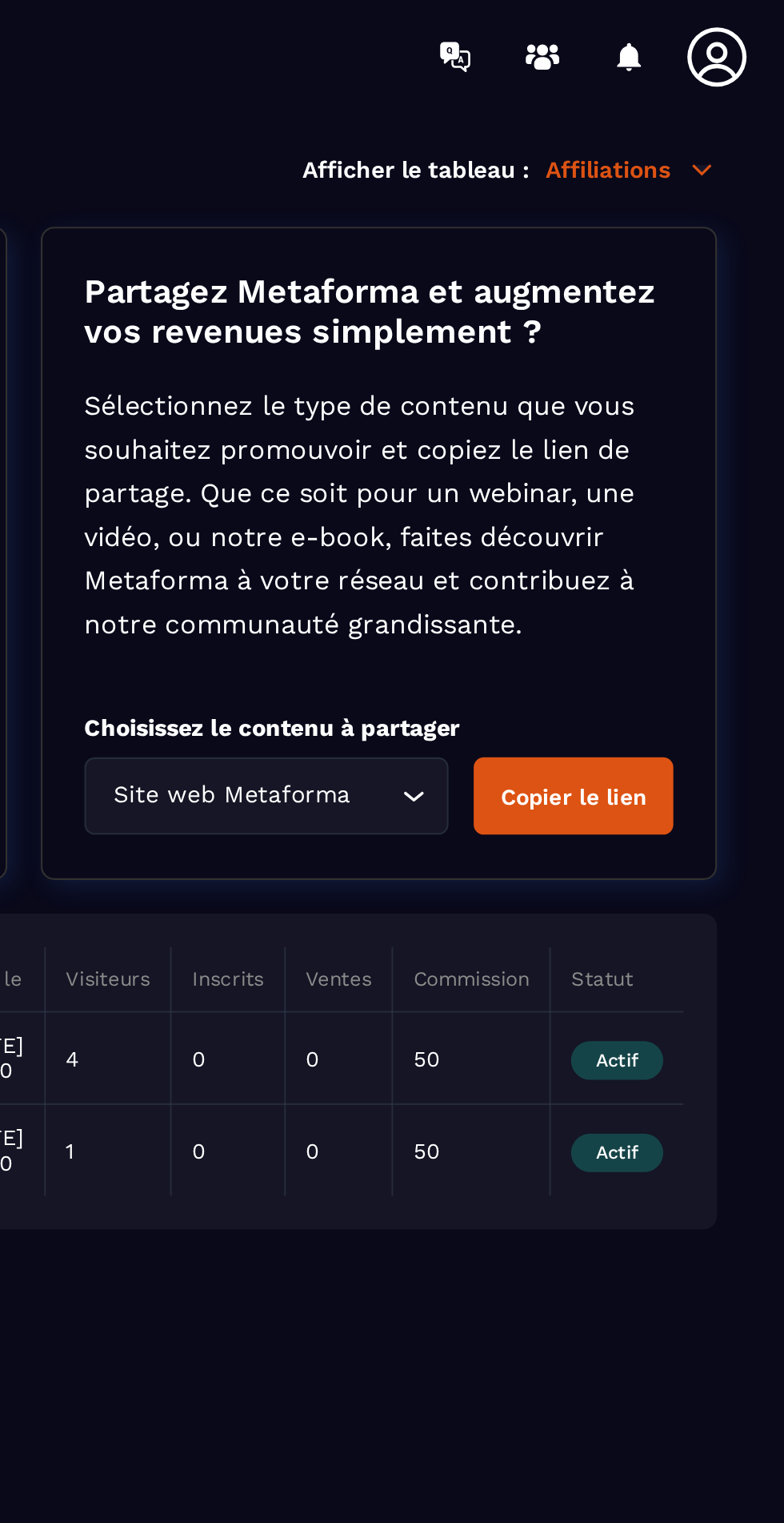
click at [692, 289] on button "Copier le lien" at bounding box center [683, 380] width 96 height 37
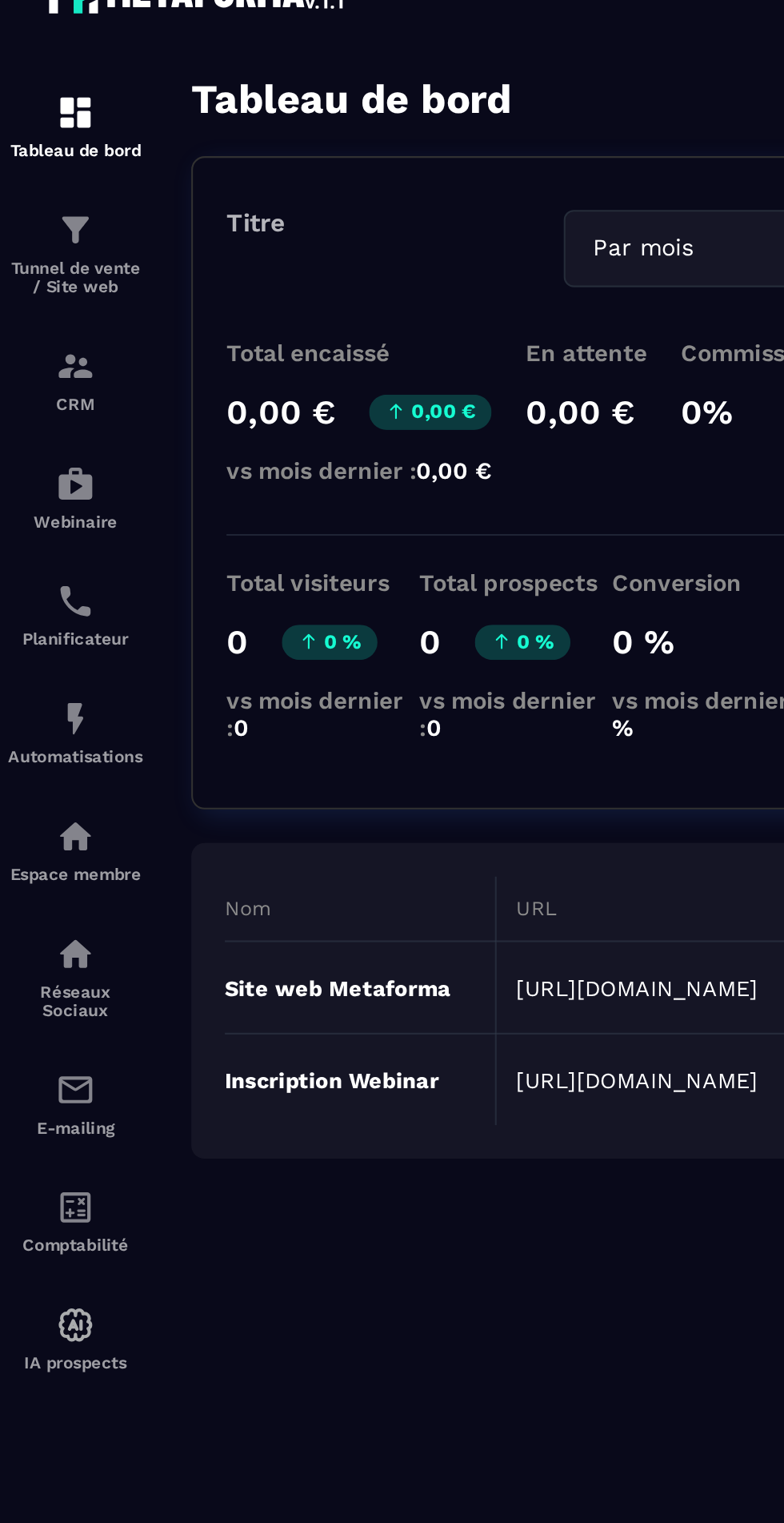
scroll to position [0, 40]
copy td "[URL][DOMAIN_NAME]"
